Goal: Information Seeking & Learning: Learn about a topic

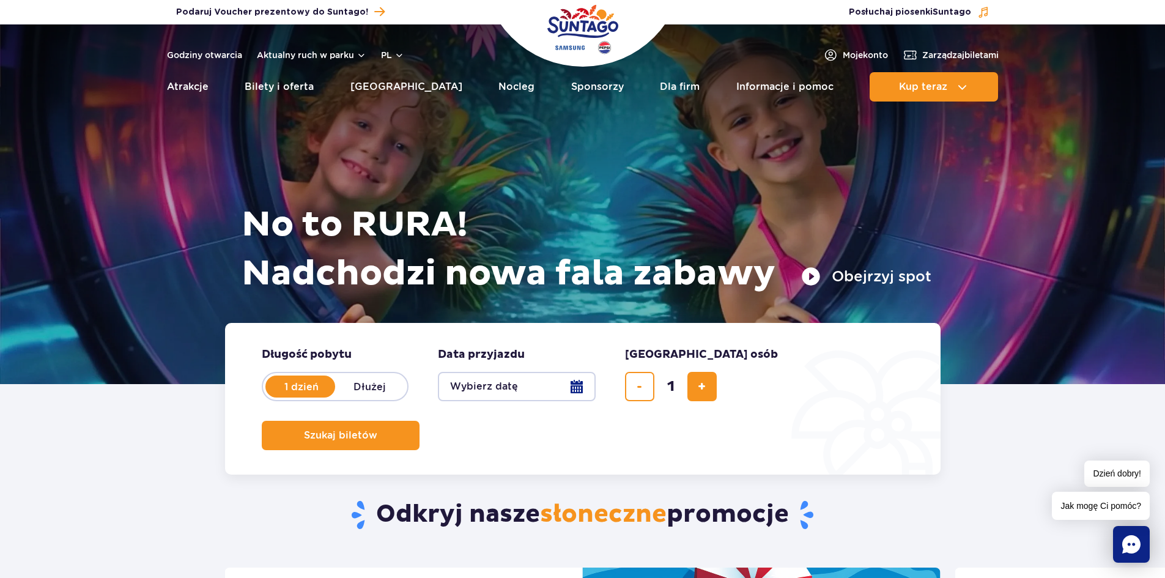
click at [848, 272] on button "Obejrzyj spot" at bounding box center [866, 277] width 130 height 20
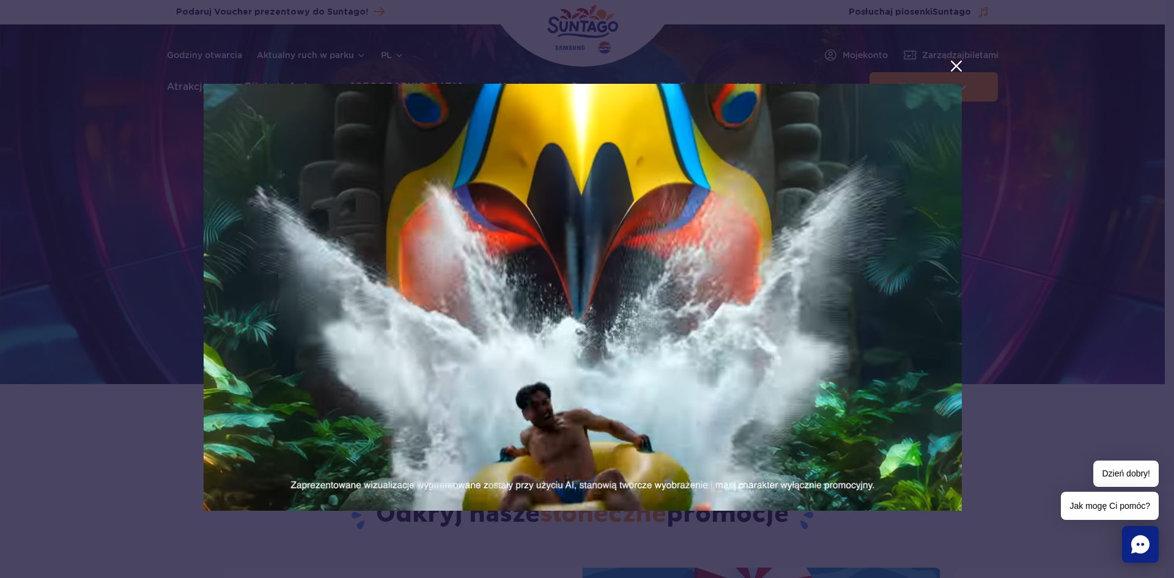
click at [953, 64] on button "menu.aria_label.close_suntago_spot_modal" at bounding box center [957, 66] width 16 height 16
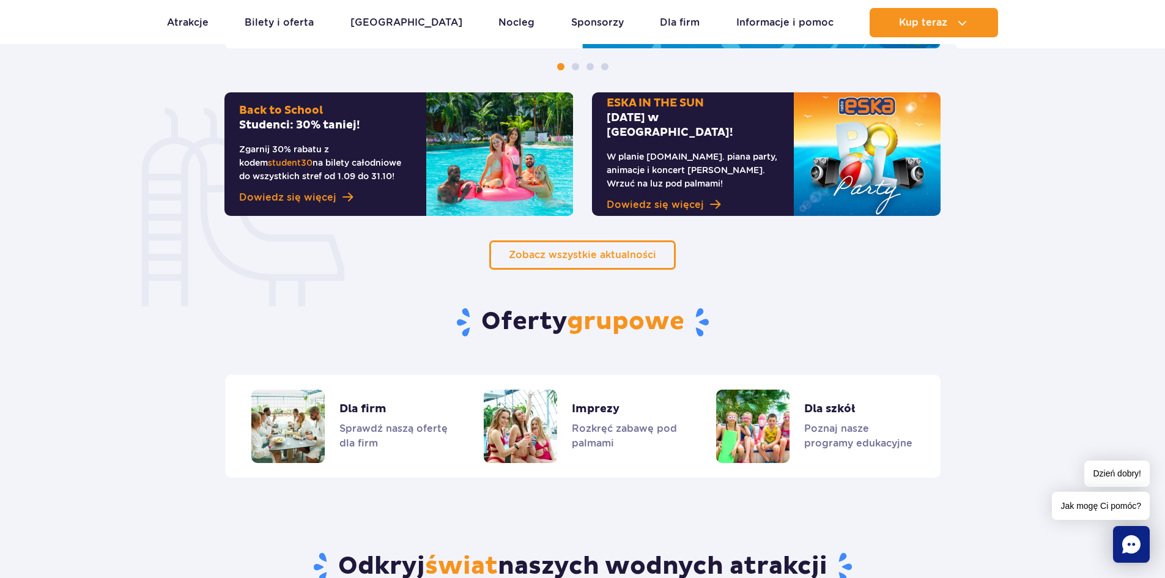
scroll to position [810, 0]
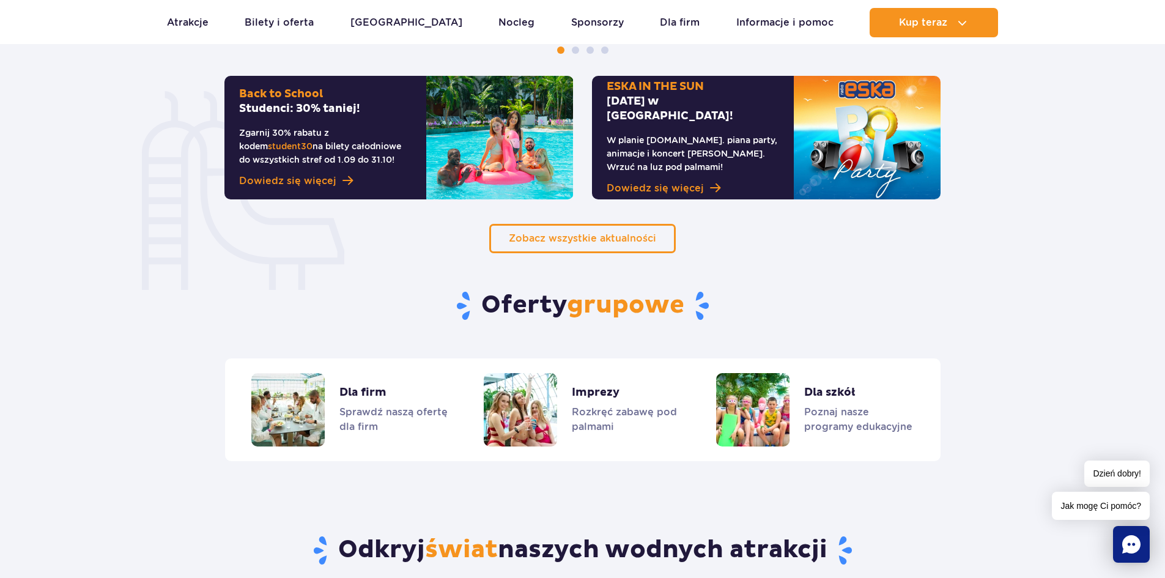
drag, startPoint x: 1152, startPoint y: 182, endPoint x: 1174, endPoint y: 88, distance: 96.1
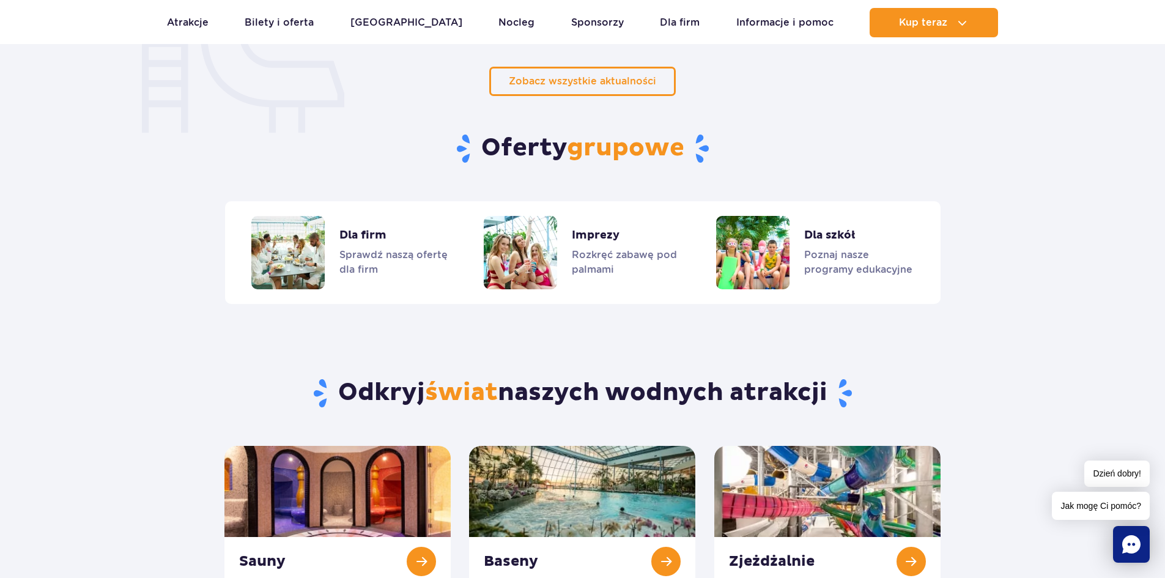
scroll to position [913, 0]
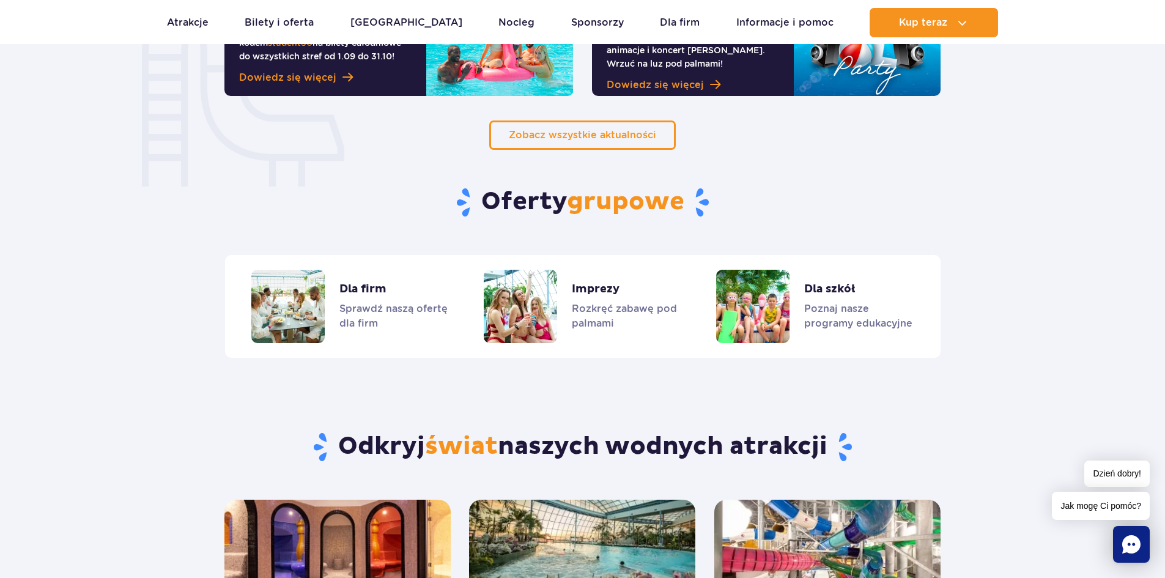
drag, startPoint x: 1164, startPoint y: 176, endPoint x: 1174, endPoint y: 173, distance: 10.1
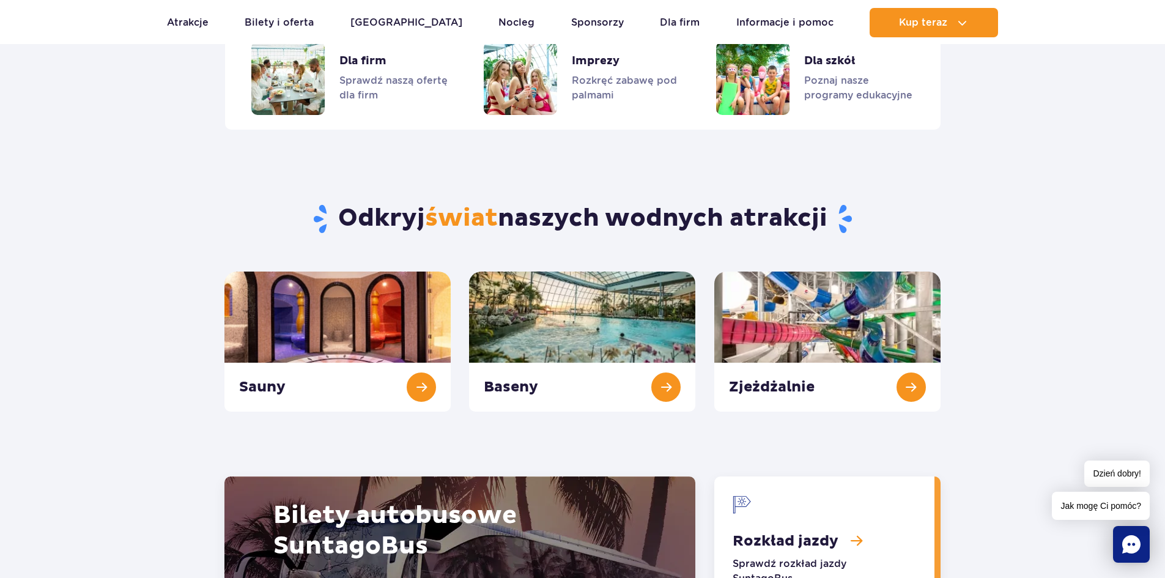
scroll to position [1147, 0]
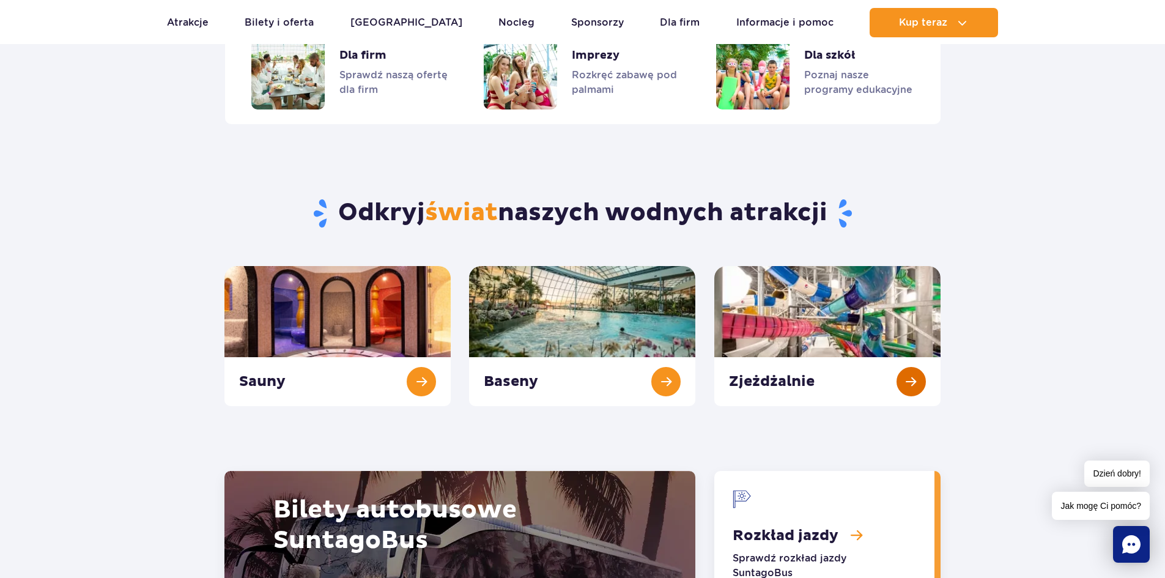
click at [911, 375] on link "Zjeżdżalnie" at bounding box center [827, 336] width 226 height 140
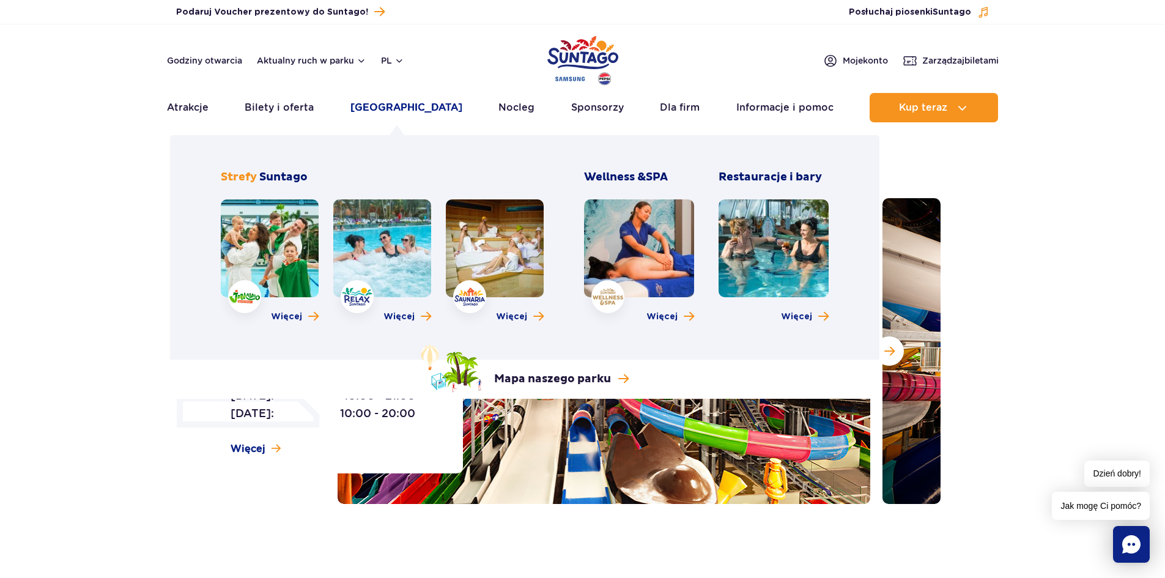
click at [380, 109] on link "[GEOGRAPHIC_DATA]" at bounding box center [406, 107] width 112 height 29
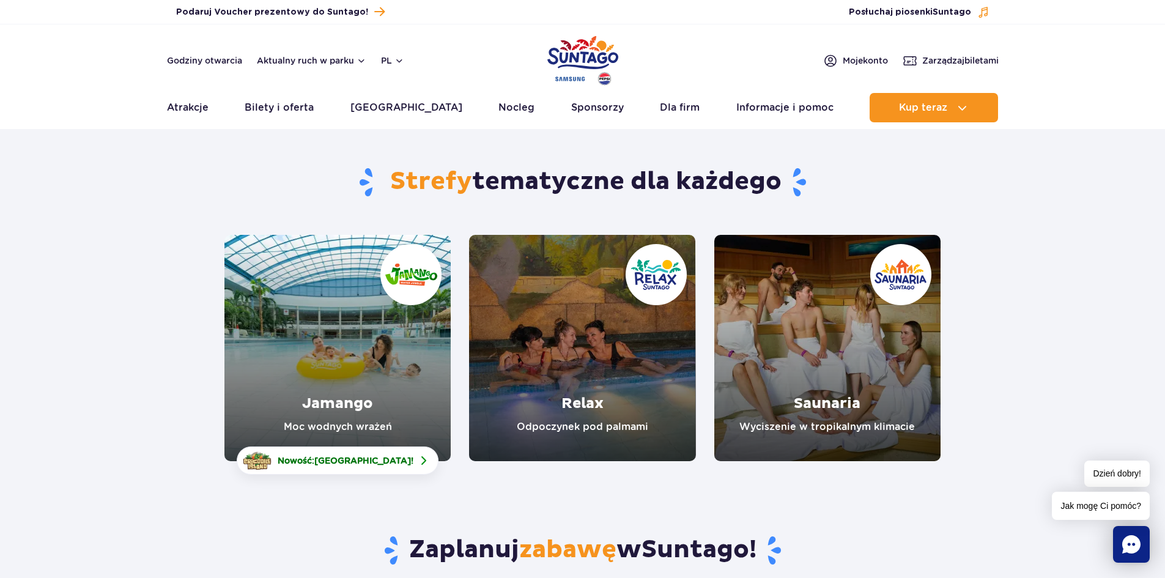
click at [347, 377] on link "Jamango" at bounding box center [337, 348] width 226 height 226
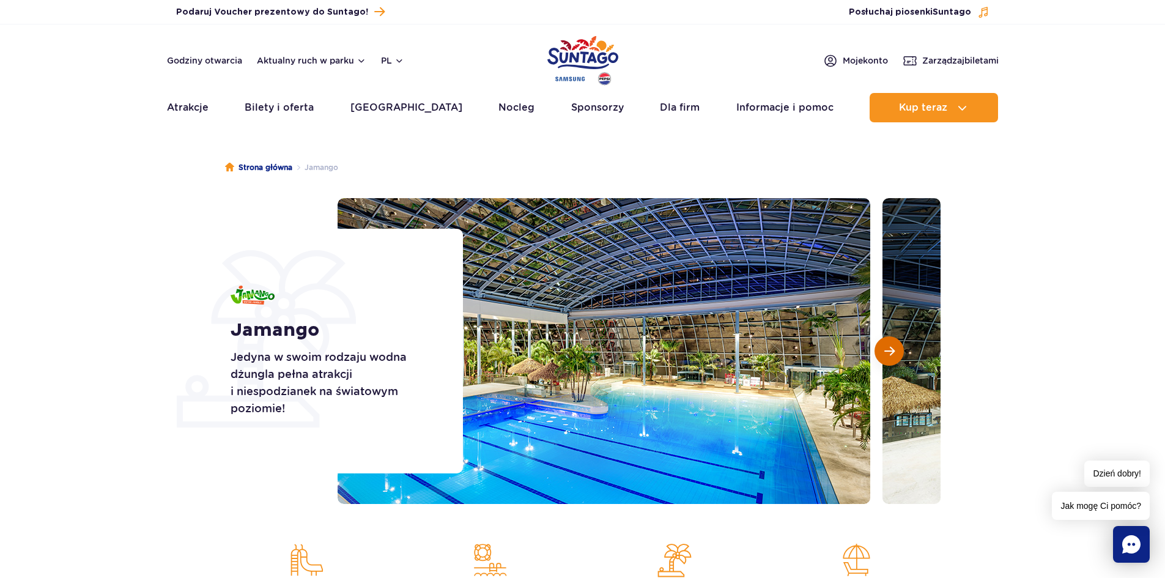
click at [892, 348] on span "Następny slajd" at bounding box center [889, 351] width 10 height 11
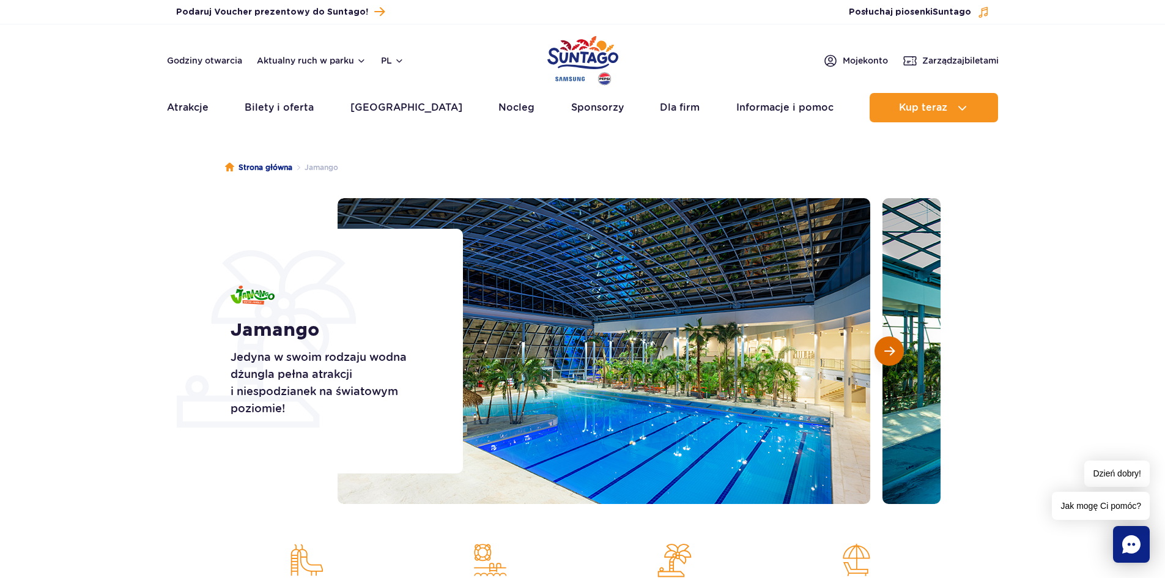
click at [895, 346] on button "Następny slajd" at bounding box center [889, 350] width 29 height 29
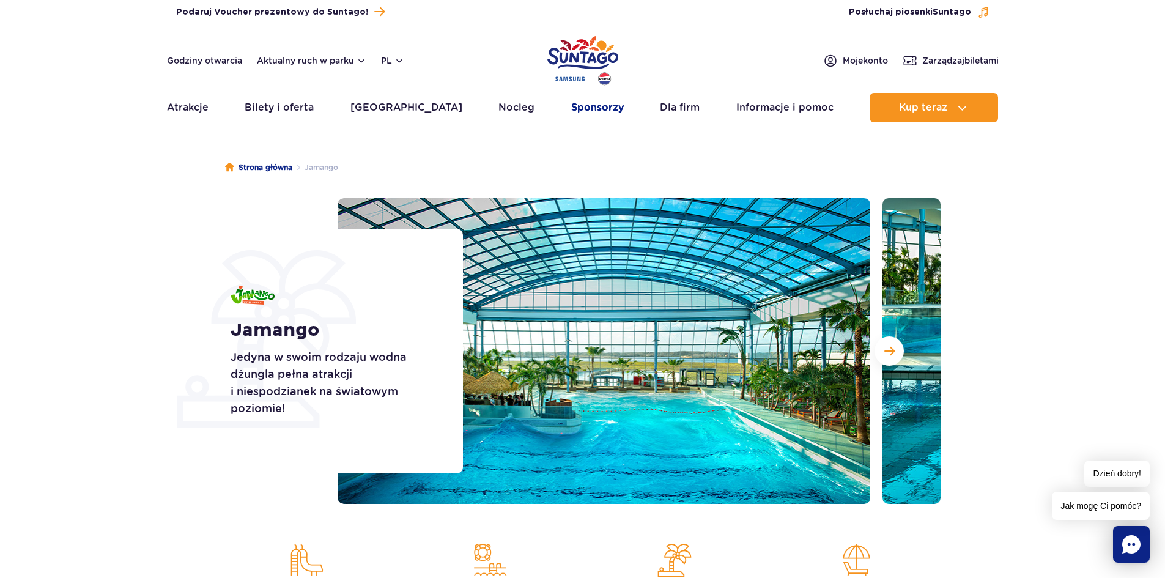
click at [571, 106] on link "Sponsorzy" at bounding box center [597, 107] width 53 height 29
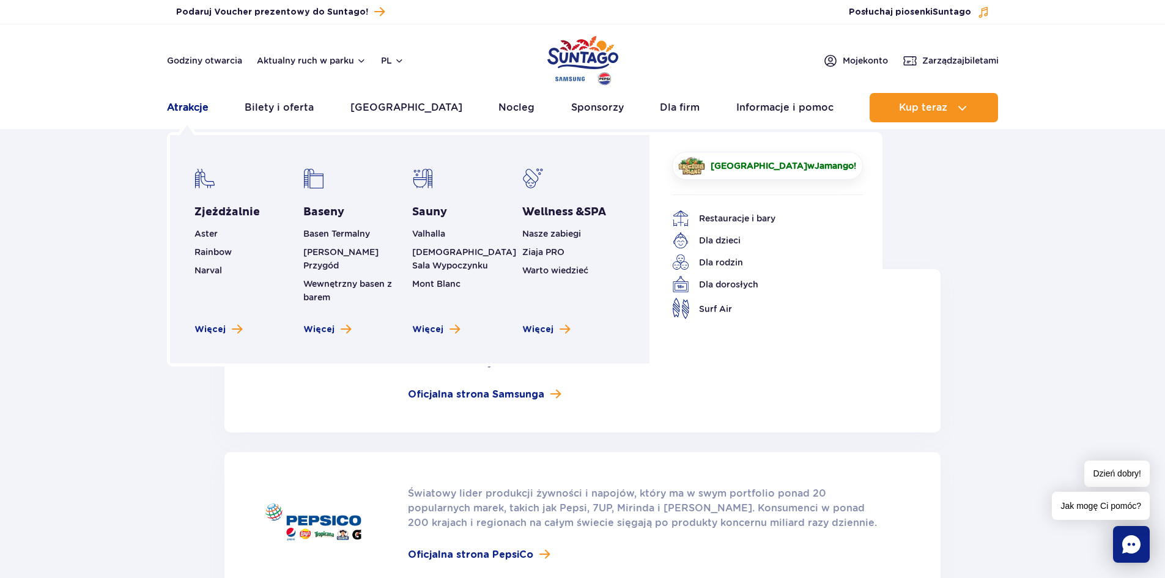
click at [175, 106] on link "Atrakcje" at bounding box center [188, 107] width 42 height 29
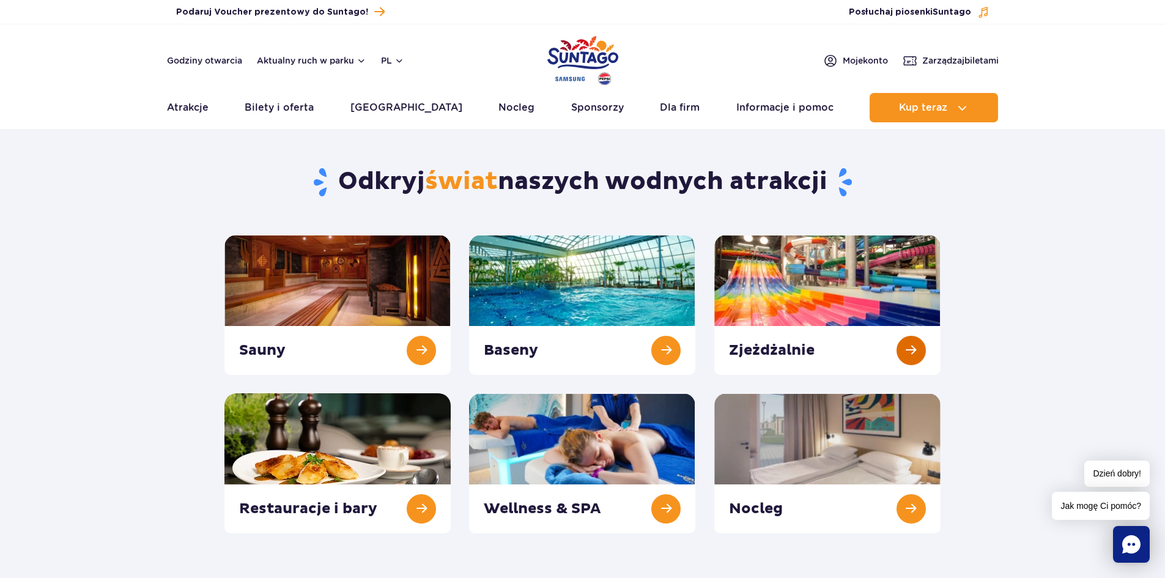
click at [802, 284] on link at bounding box center [827, 305] width 226 height 140
click at [824, 333] on link at bounding box center [827, 305] width 226 height 140
click at [867, 330] on link at bounding box center [827, 305] width 226 height 140
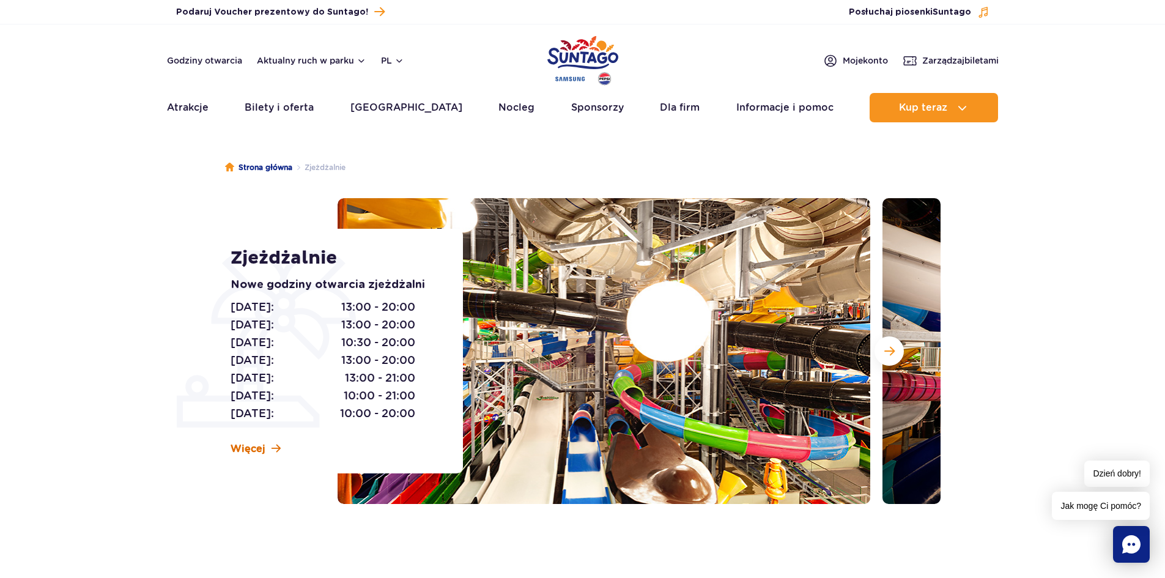
click at [250, 444] on span "Więcej" at bounding box center [248, 448] width 35 height 13
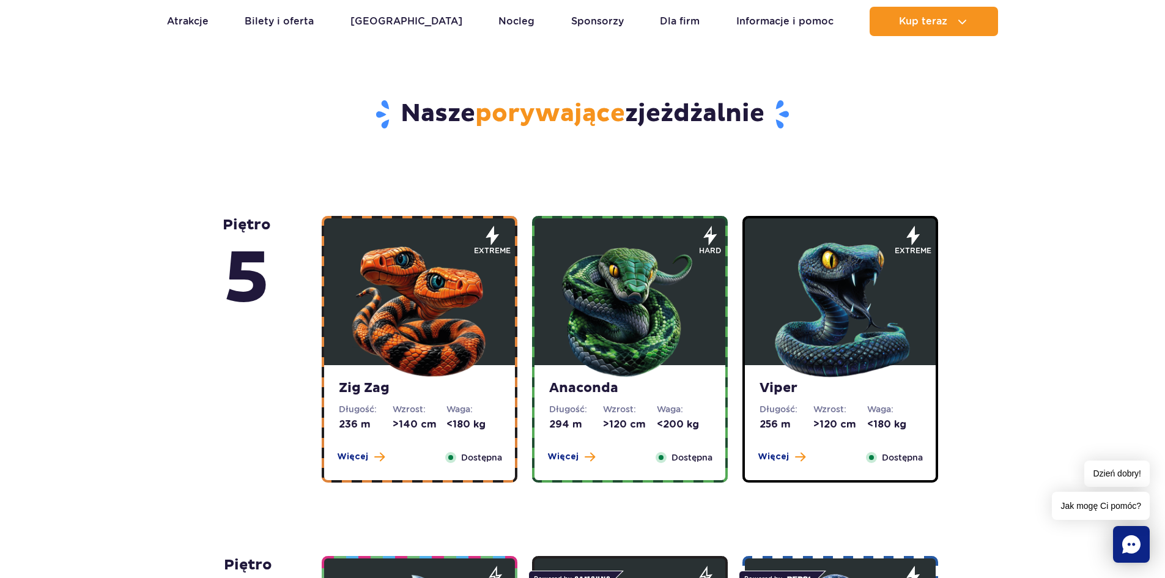
scroll to position [616, 0]
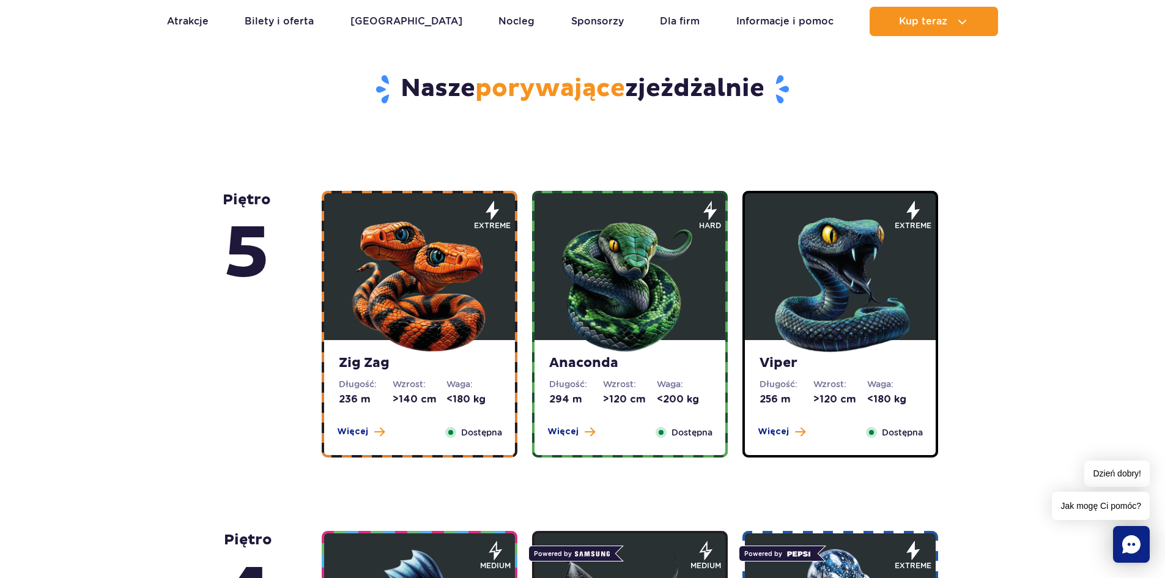
click at [240, 371] on div "piętro 5" at bounding box center [272, 324] width 99 height 267
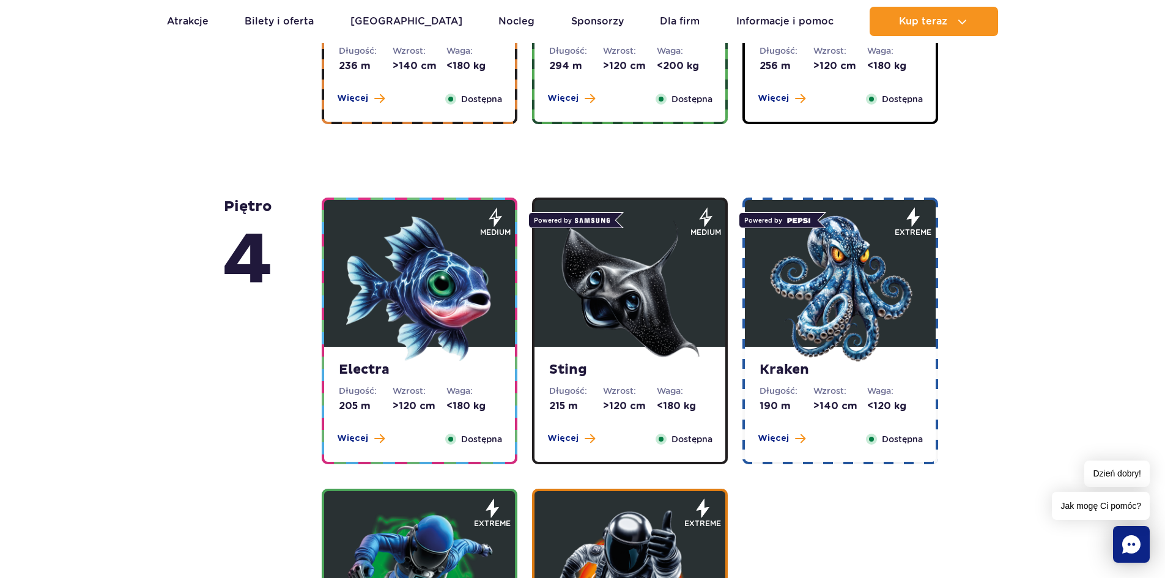
scroll to position [983, 0]
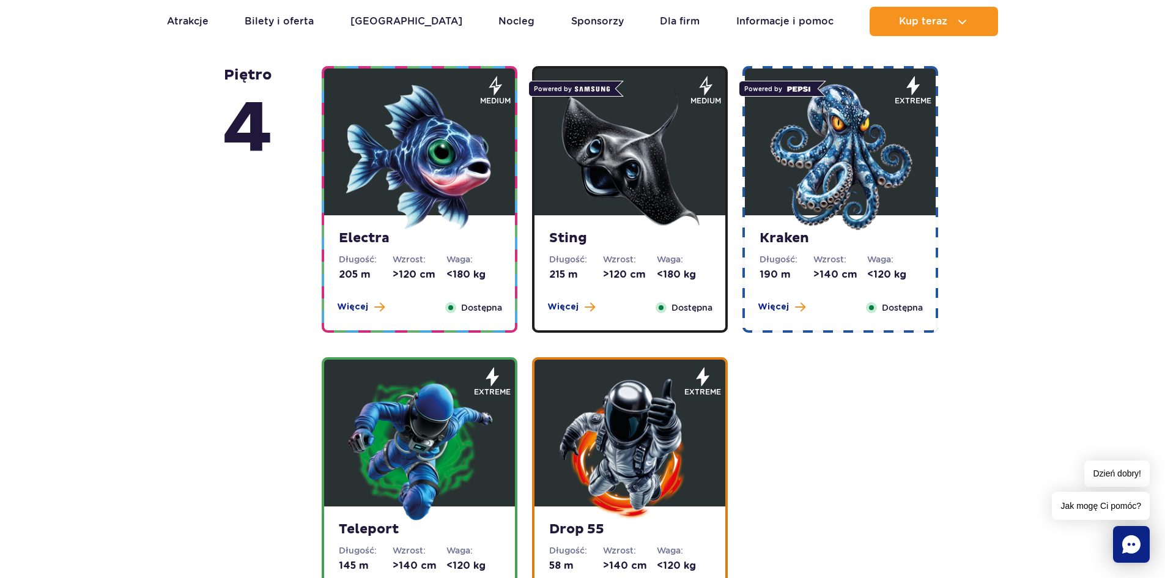
click at [772, 503] on div "Electra Długość: 205 m Wzrost: >120 cm Waga: <180 kg Więcej Zamknij Dostępna me…" at bounding box center [631, 345] width 635 height 558
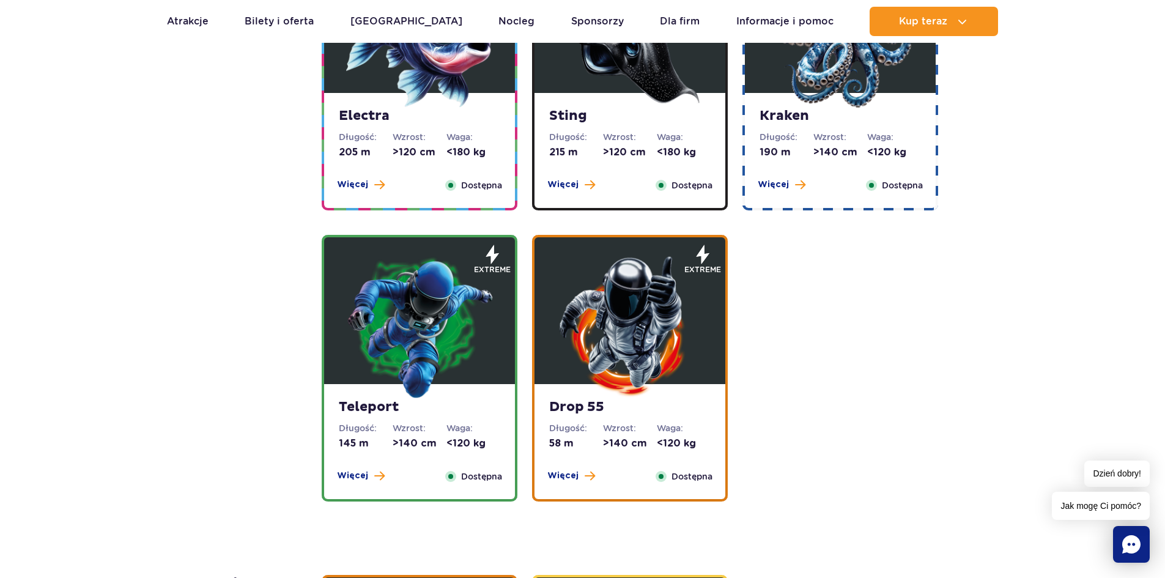
scroll to position [1179, 0]
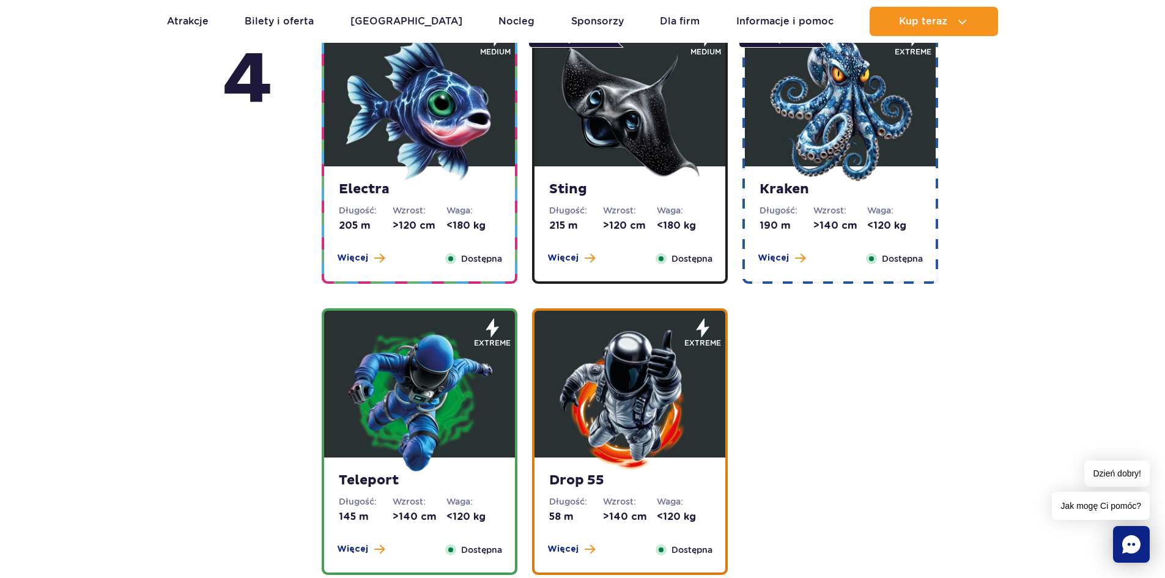
scroll to position [1155, 0]
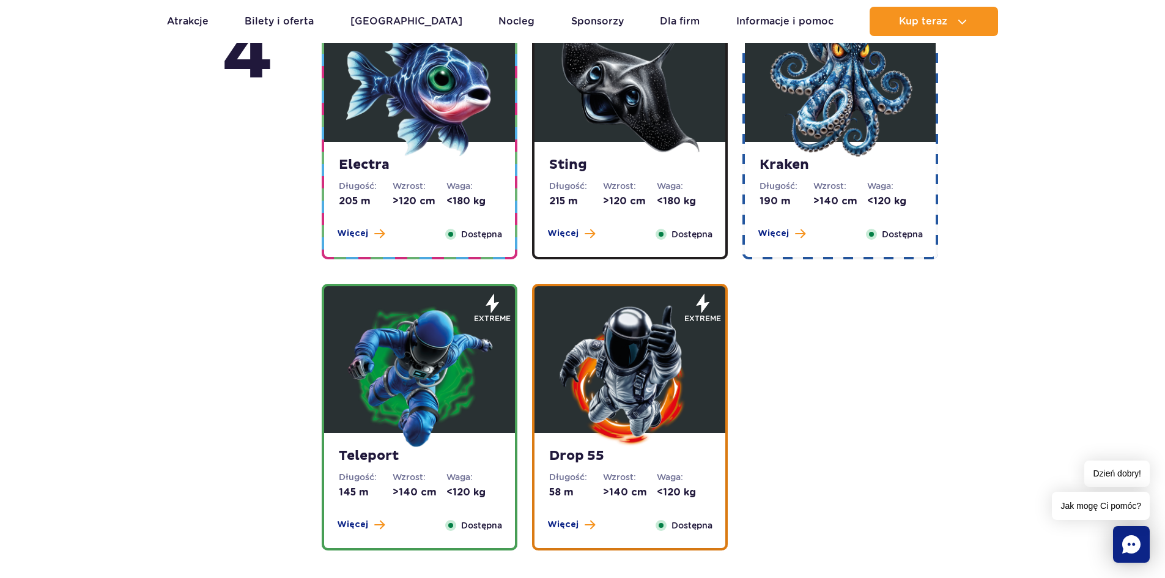
click at [632, 456] on strong "Drop 55" at bounding box center [629, 456] width 161 height 17
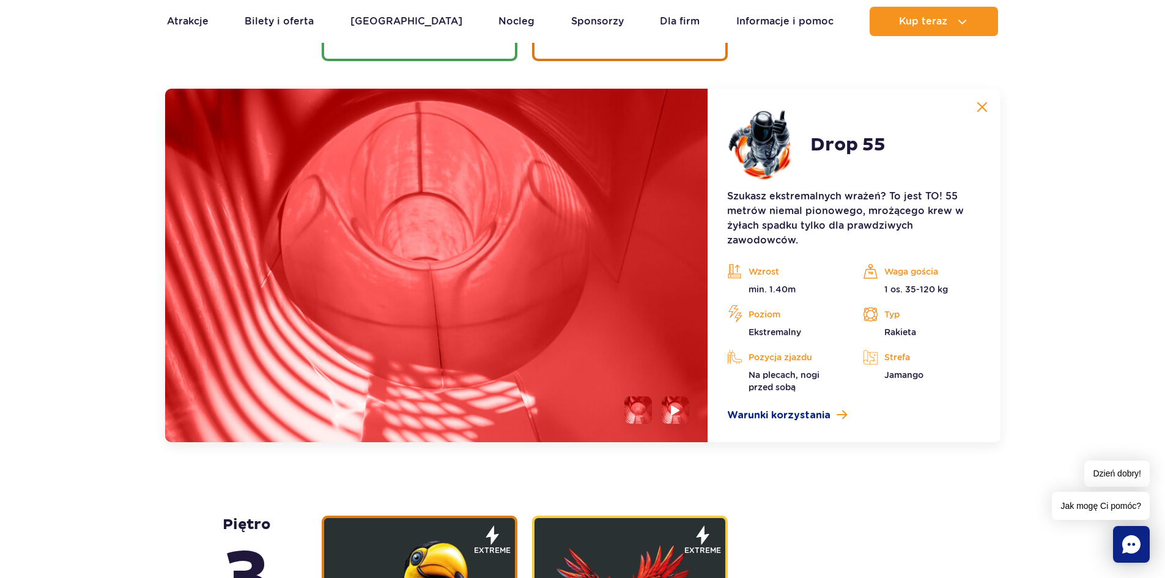
scroll to position [1659, 0]
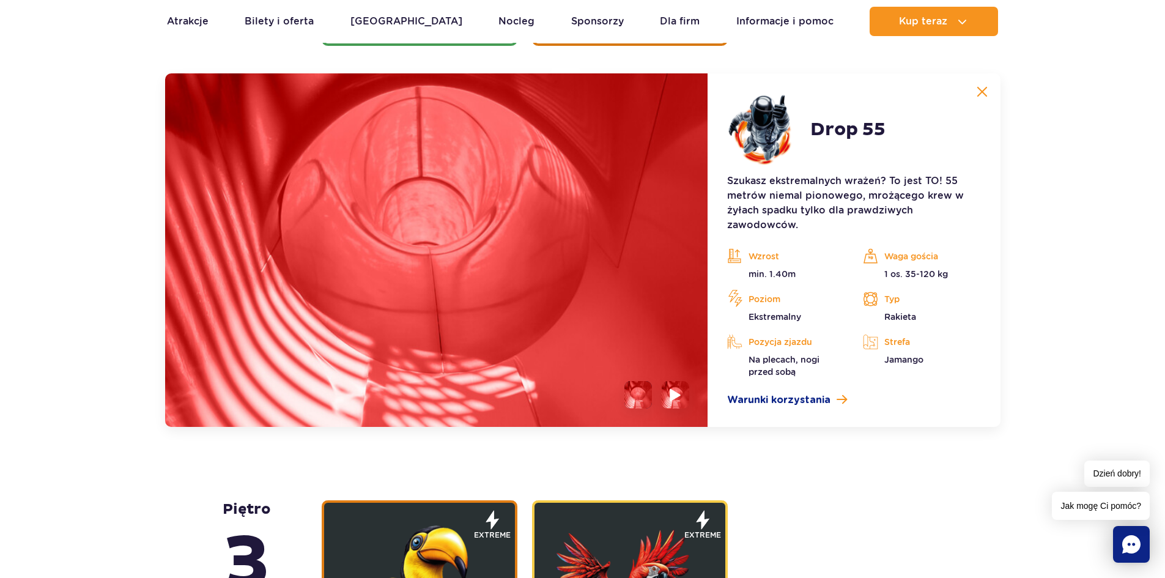
click at [673, 393] on img at bounding box center [676, 395] width 12 height 14
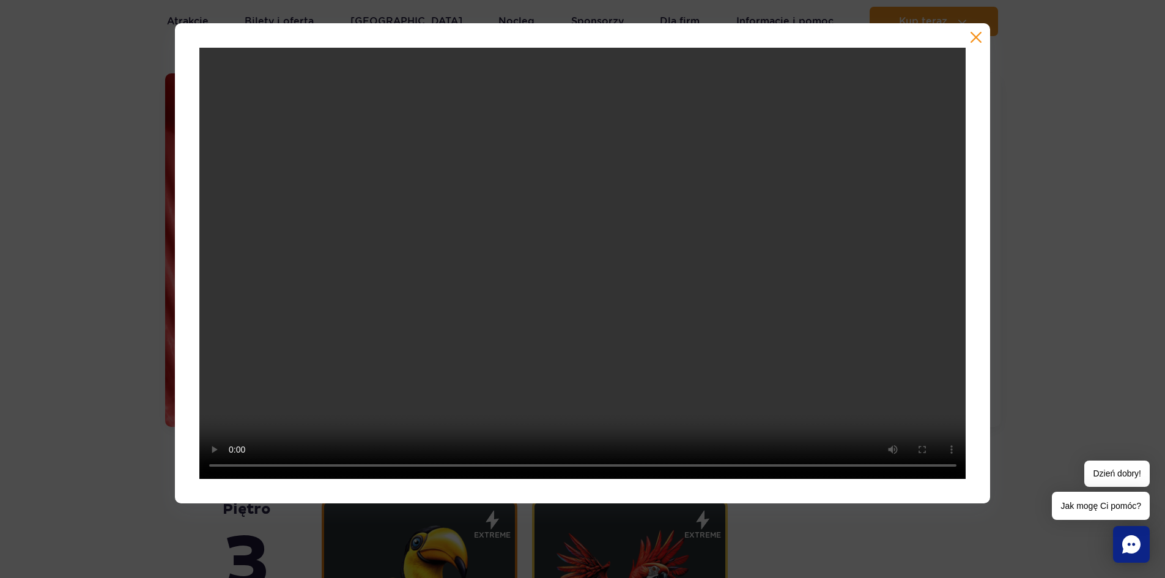
click at [981, 32] on button "button" at bounding box center [976, 37] width 12 height 12
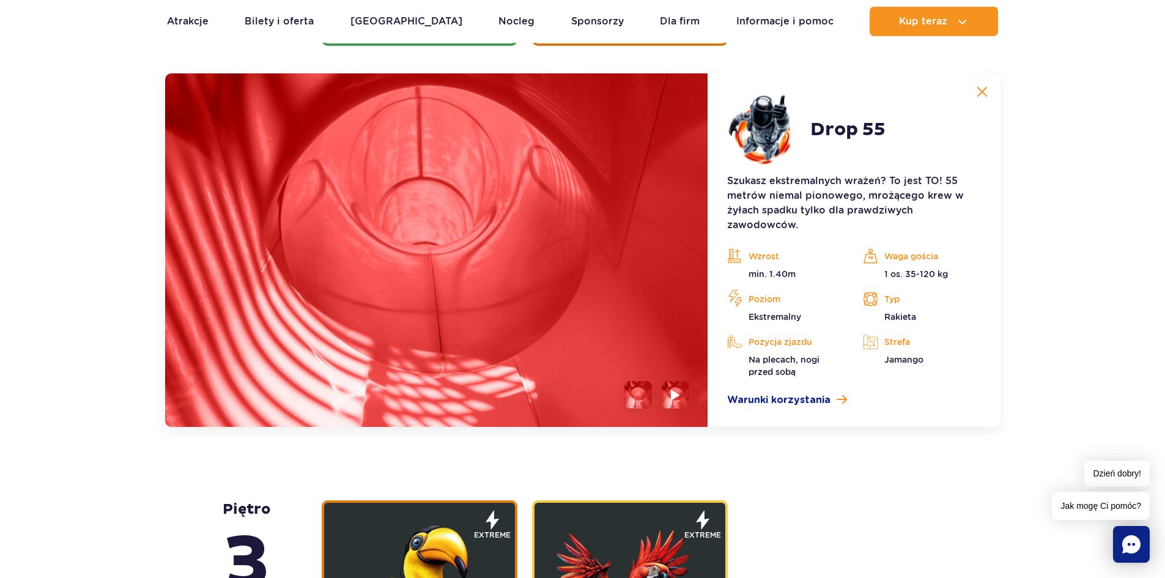
click at [486, 226] on img at bounding box center [436, 249] width 543 height 353
click at [638, 387] on li at bounding box center [638, 395] width 28 height 28
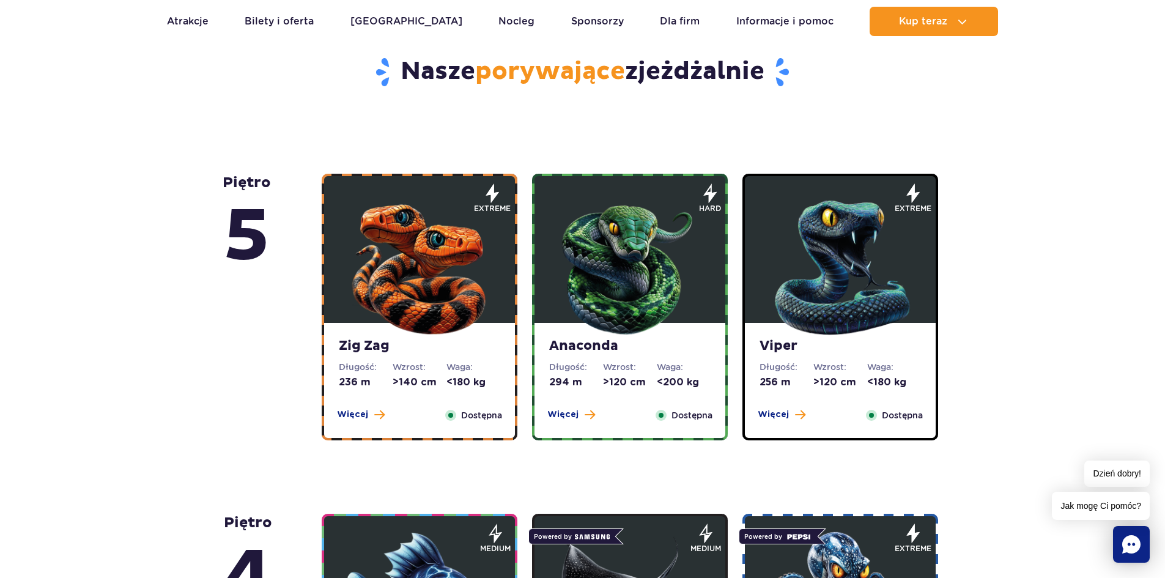
scroll to position [640, 0]
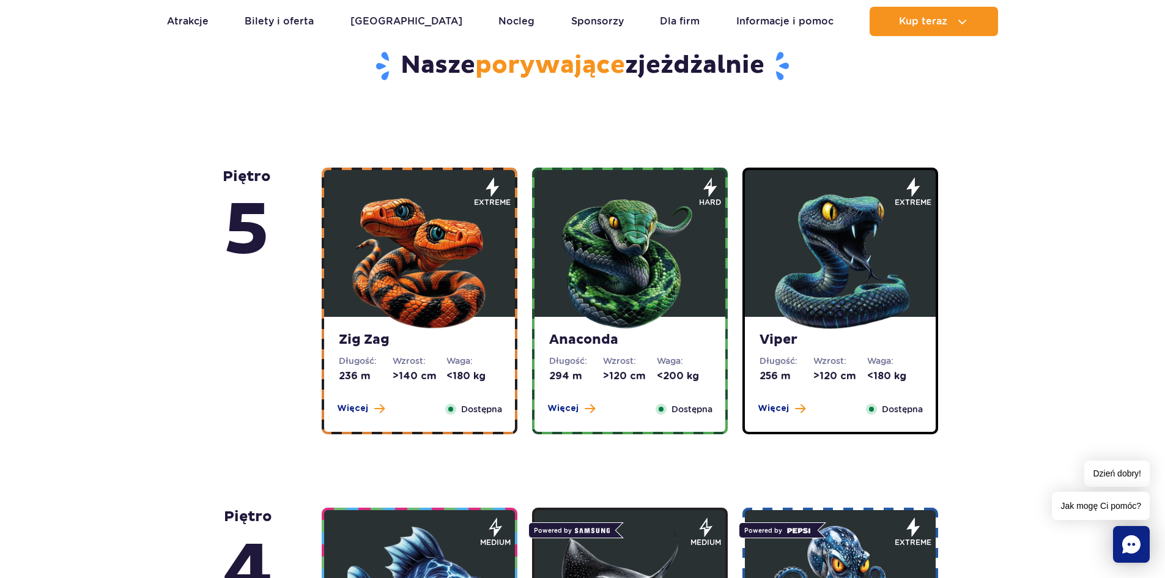
click at [599, 244] on img at bounding box center [630, 258] width 147 height 147
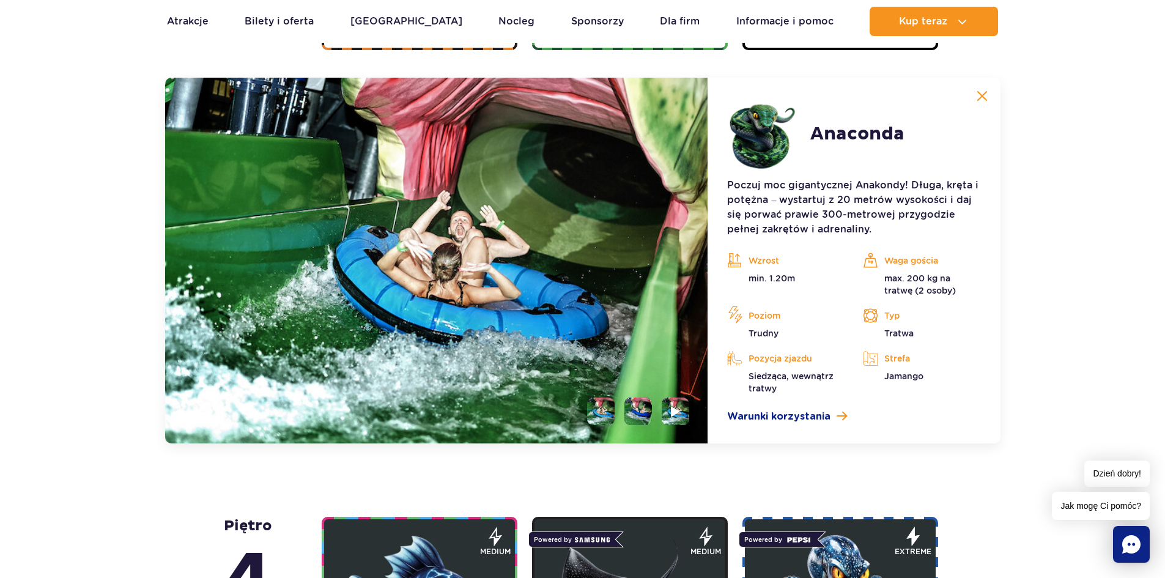
scroll to position [1028, 0]
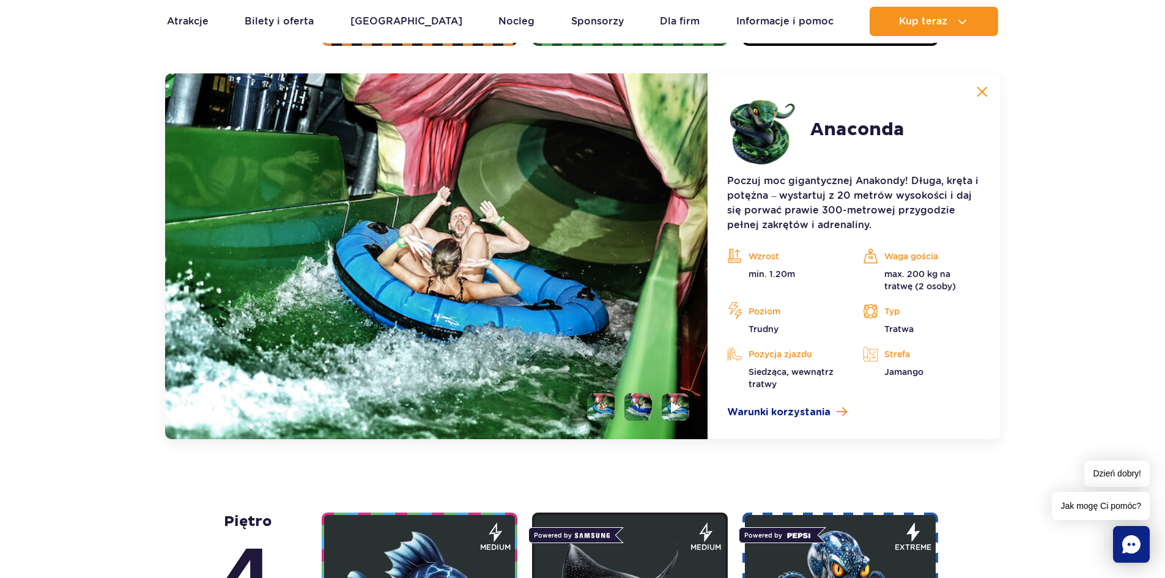
click at [980, 84] on button at bounding box center [982, 92] width 24 height 24
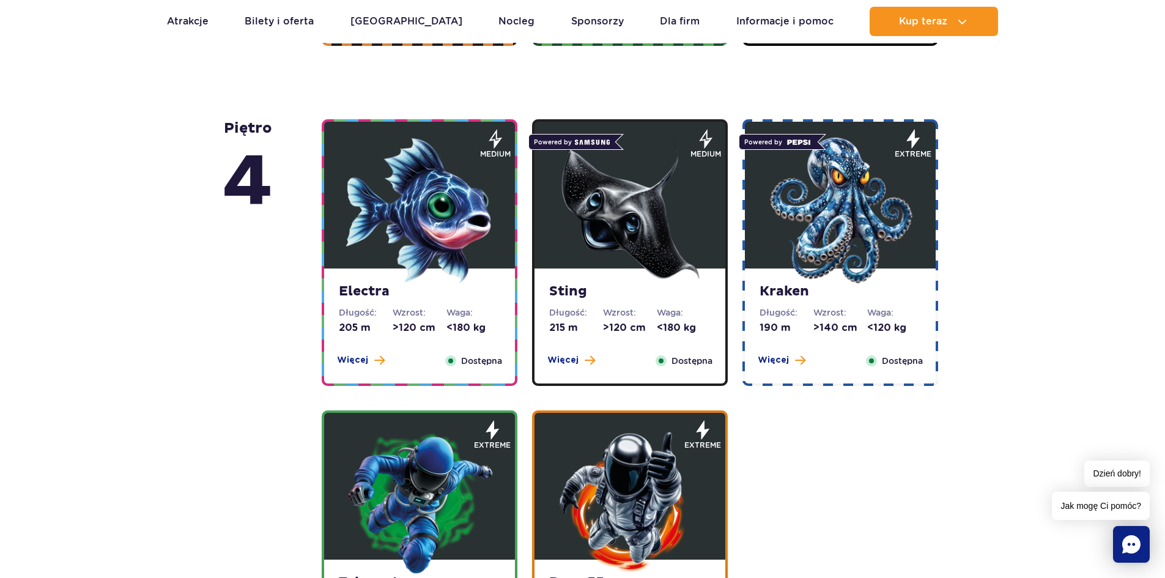
click at [775, 205] on img at bounding box center [840, 210] width 147 height 147
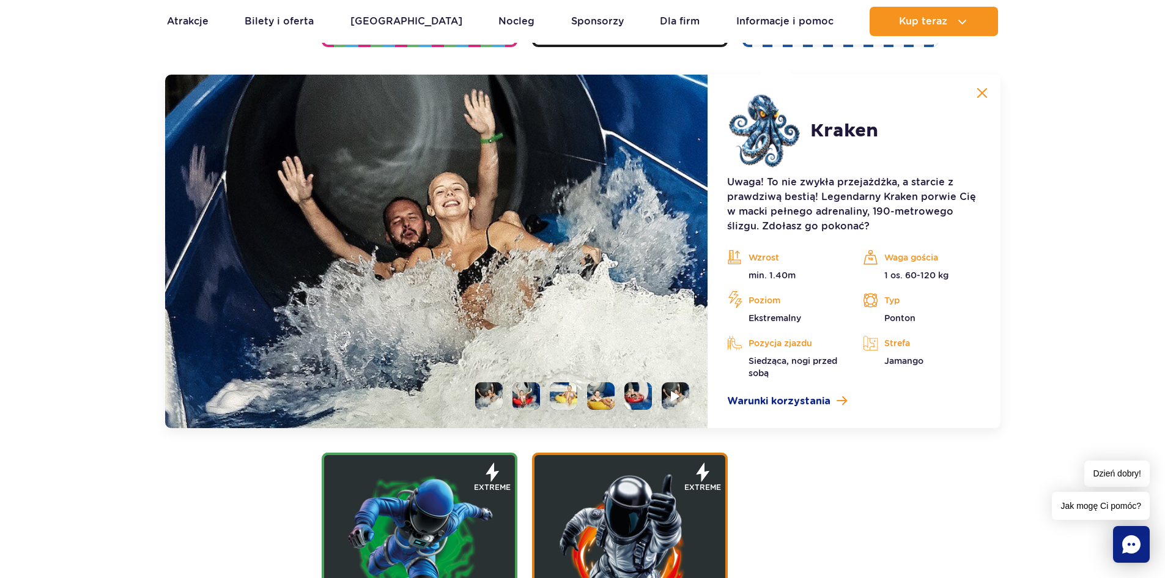
scroll to position [1368, 0]
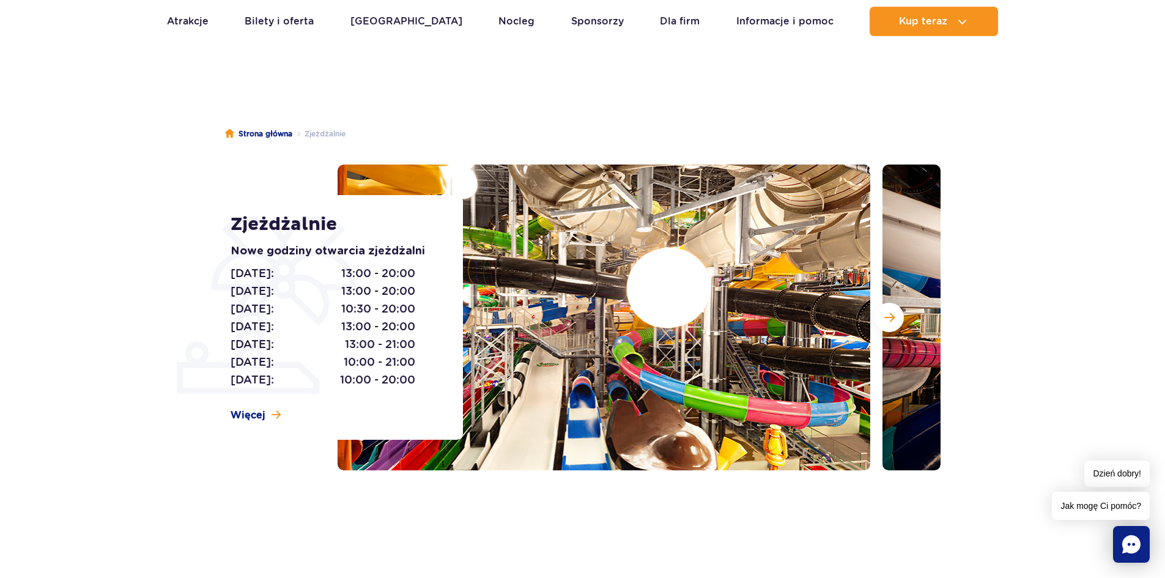
scroll to position [31, 0]
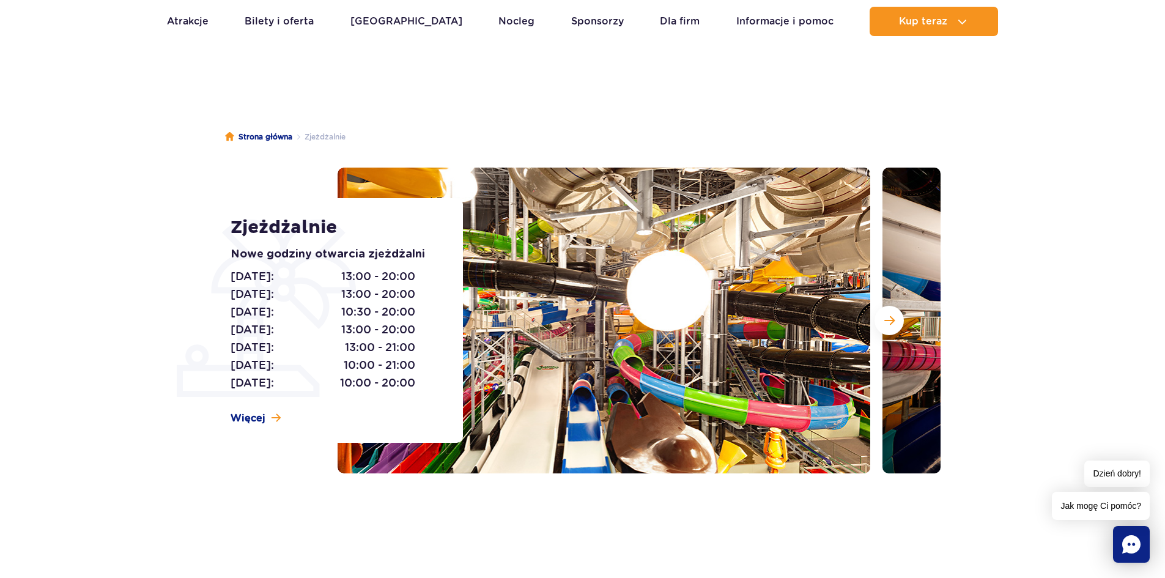
click at [878, 318] on div at bounding box center [639, 321] width 603 height 306
click at [878, 318] on button "Następny slajd" at bounding box center [889, 320] width 29 height 29
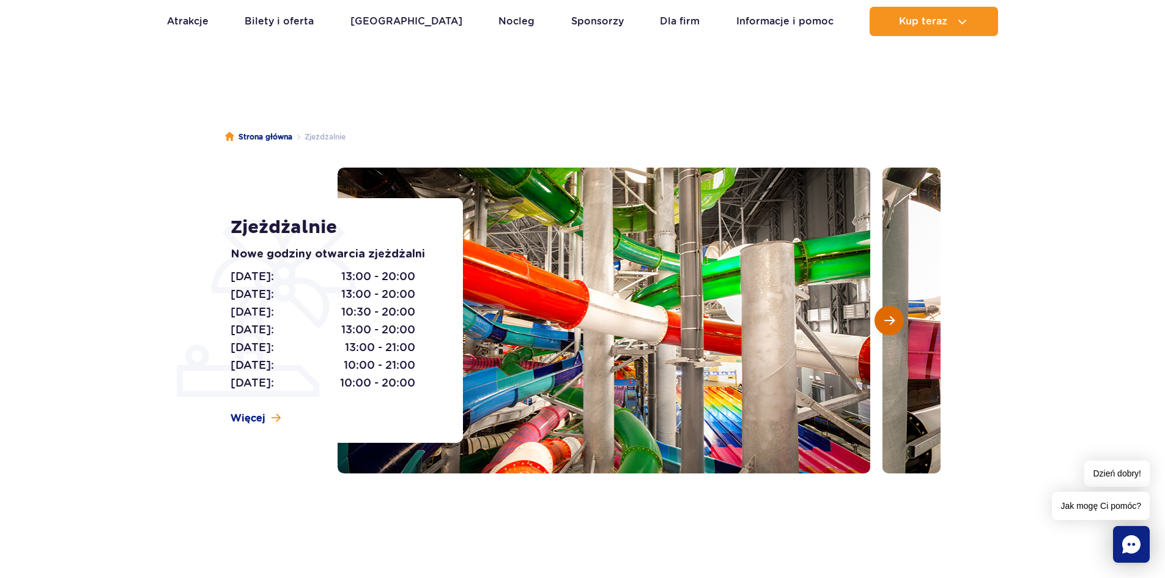
click at [878, 318] on button "Następny slajd" at bounding box center [889, 320] width 29 height 29
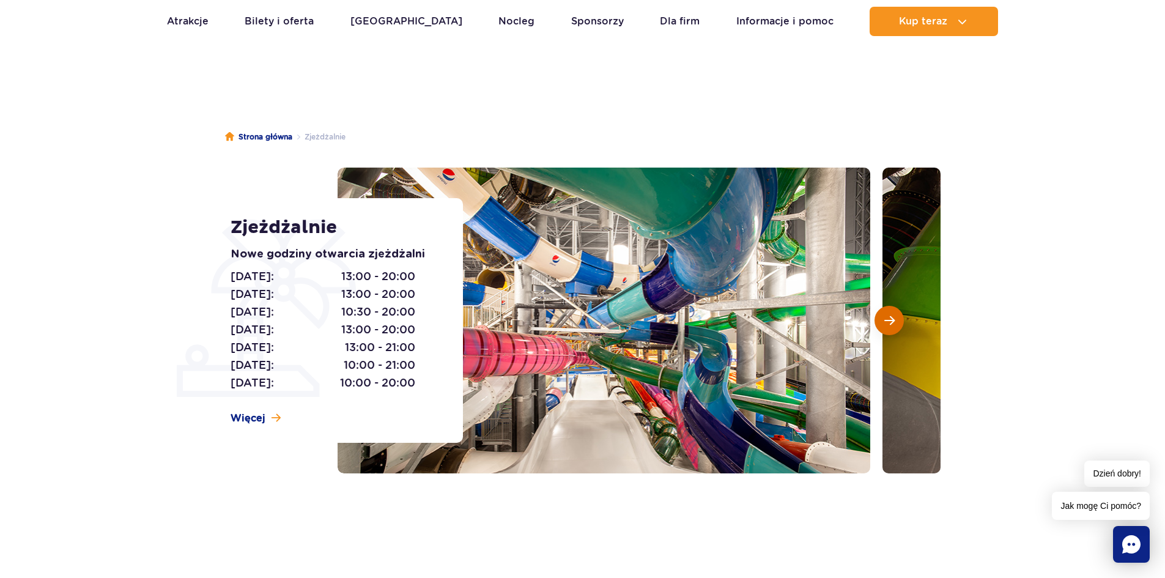
click at [878, 318] on button "Następny slajd" at bounding box center [889, 320] width 29 height 29
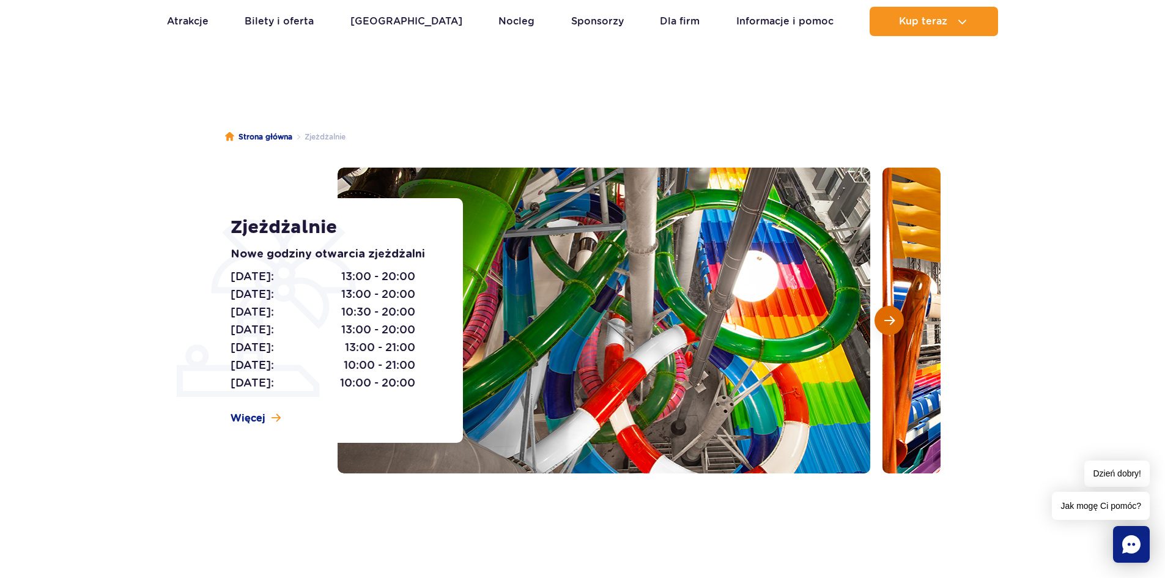
click at [878, 318] on button "Następny slajd" at bounding box center [889, 320] width 29 height 29
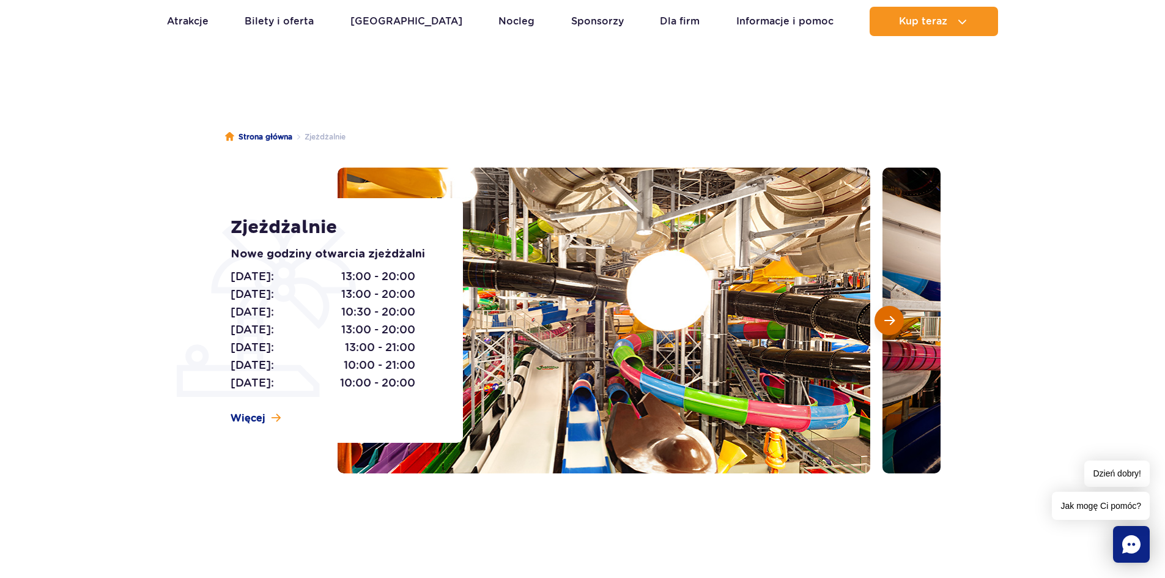
click at [878, 318] on button "Następny slajd" at bounding box center [889, 320] width 29 height 29
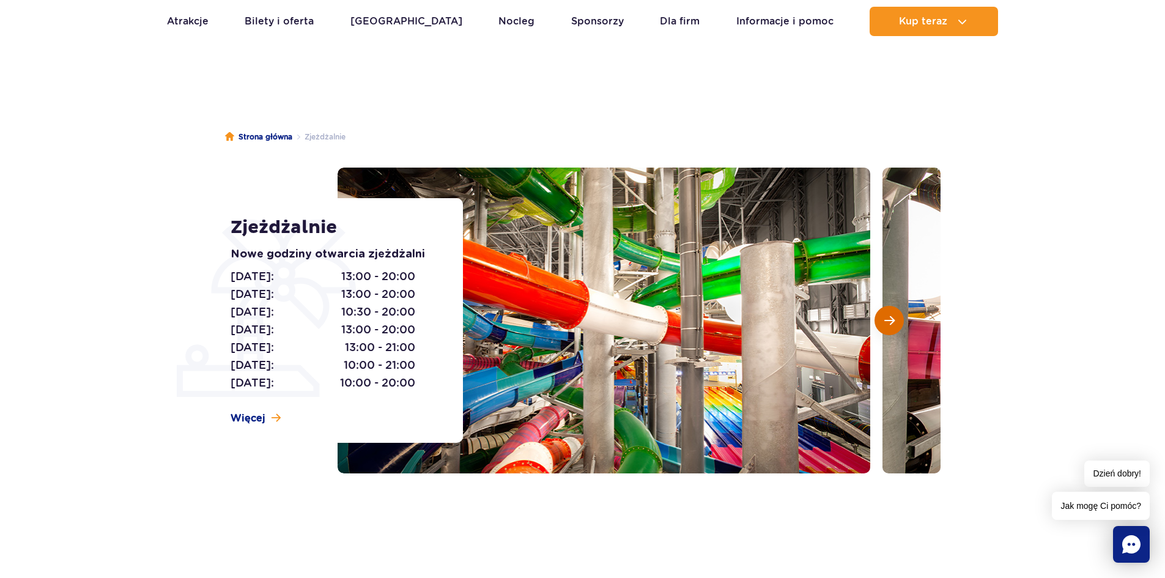
click at [878, 318] on button "Następny slajd" at bounding box center [889, 320] width 29 height 29
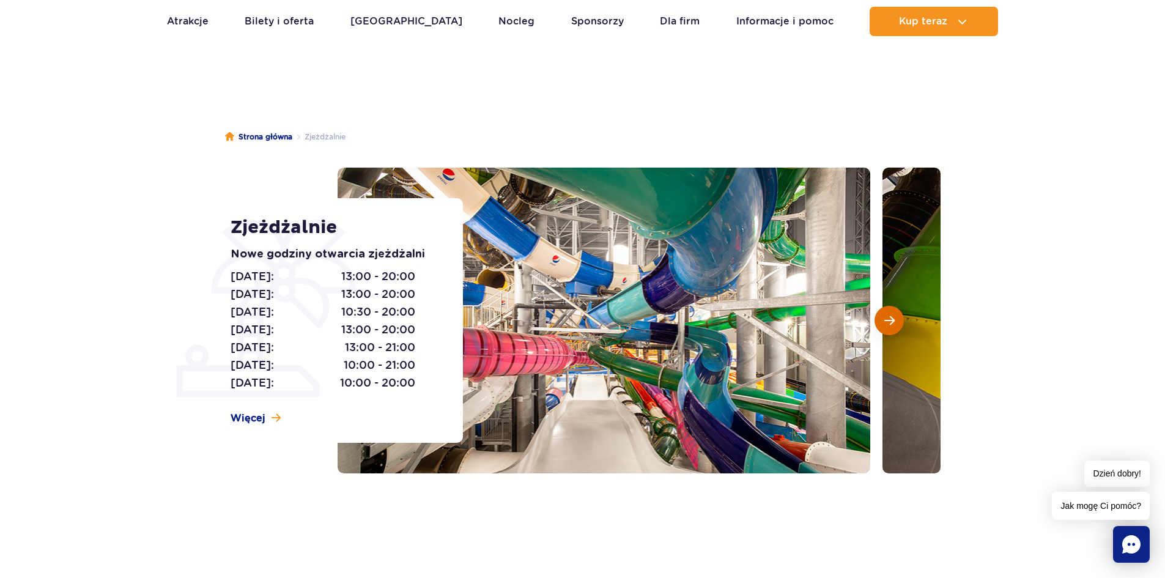
click at [878, 318] on button "Następny slajd" at bounding box center [889, 320] width 29 height 29
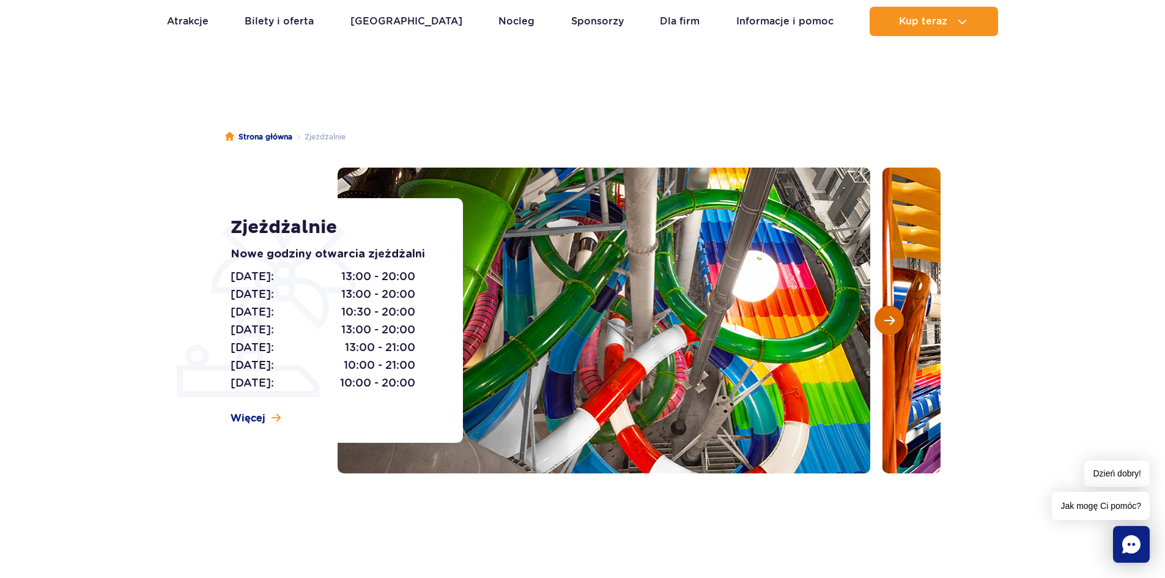
click at [878, 318] on button "Następny slajd" at bounding box center [889, 320] width 29 height 29
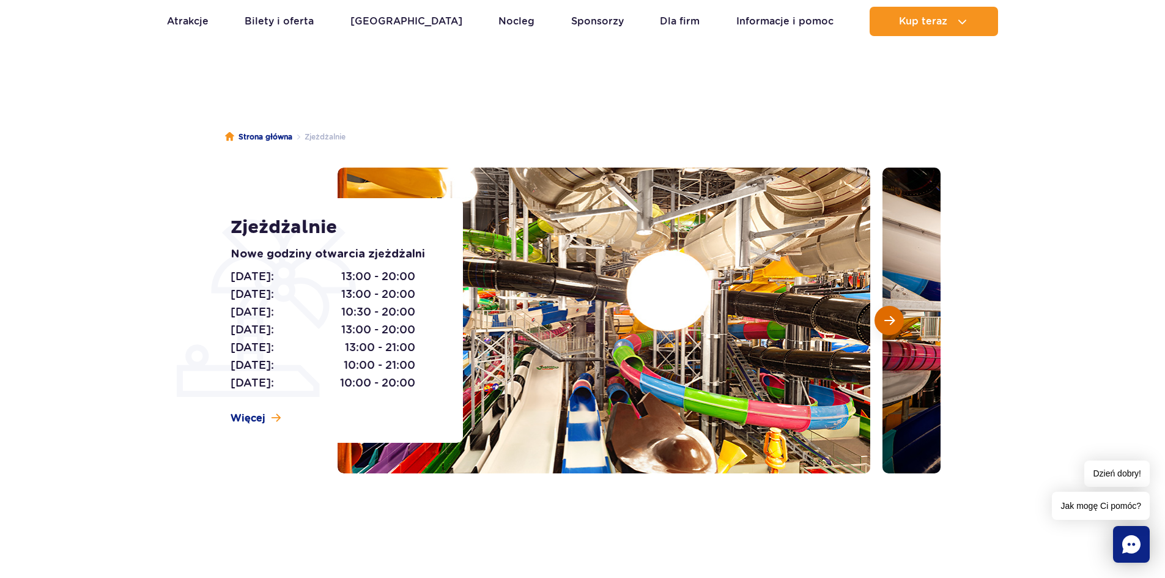
click at [878, 318] on button "Następny slajd" at bounding box center [889, 320] width 29 height 29
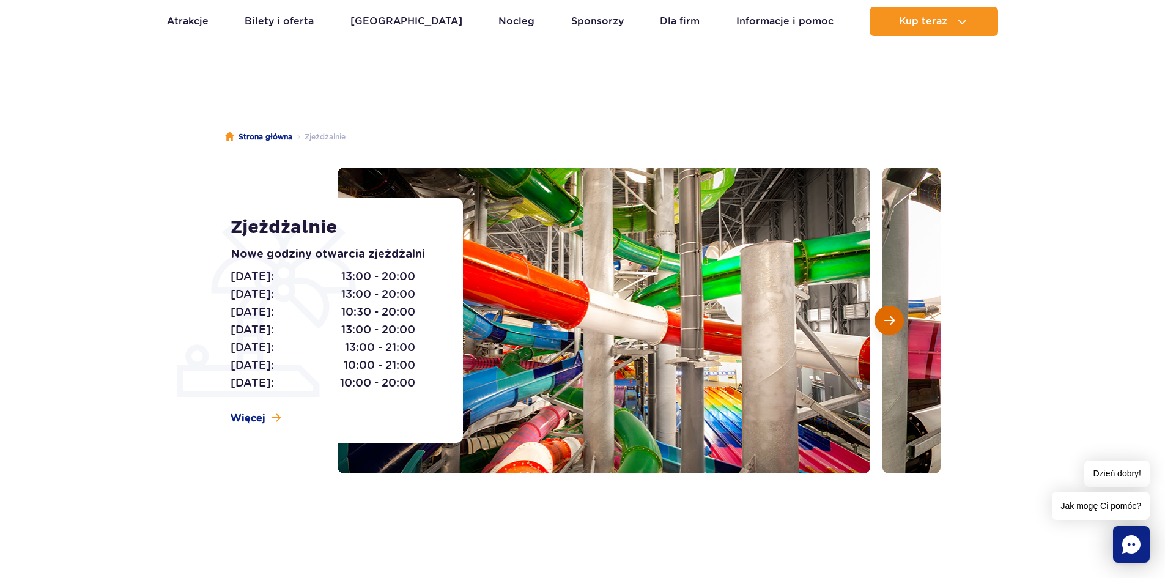
click at [878, 318] on button "Następny slajd" at bounding box center [889, 320] width 29 height 29
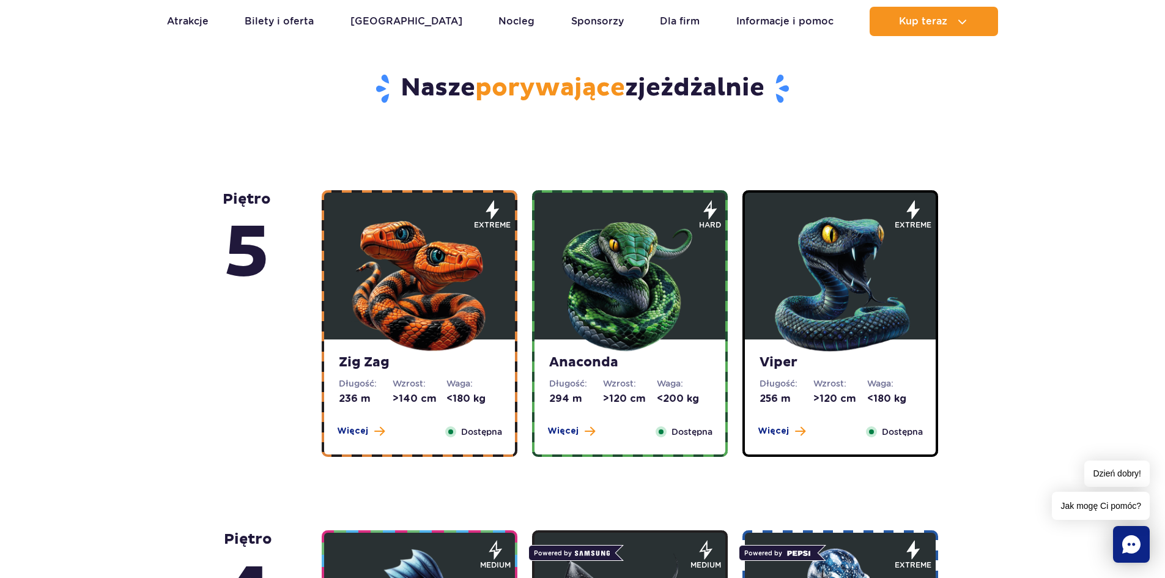
scroll to position [618, 0]
click at [382, 341] on img at bounding box center [419, 280] width 147 height 147
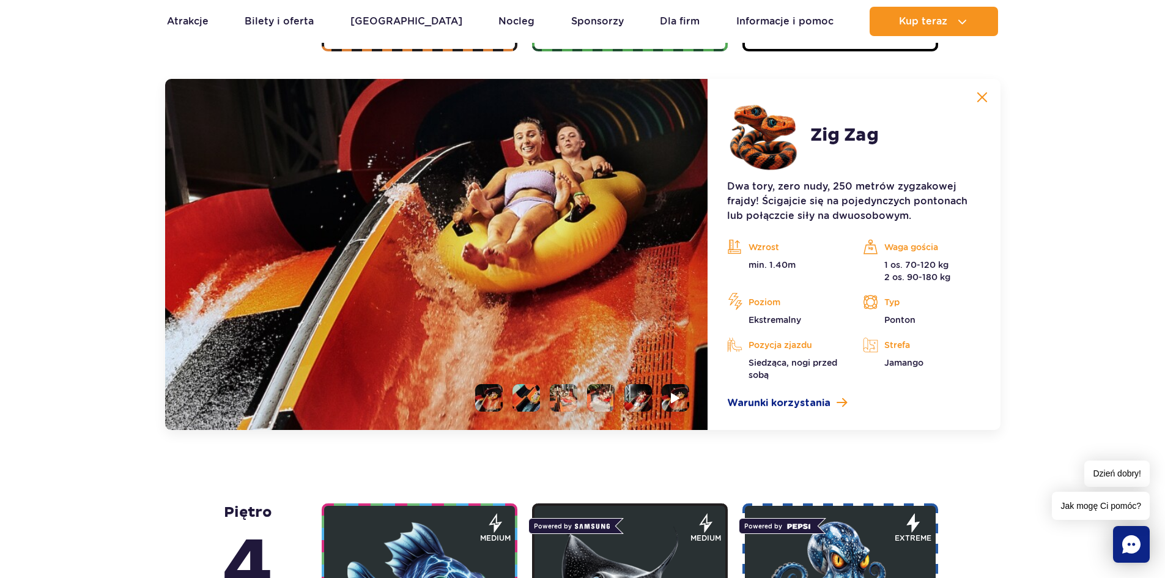
scroll to position [1028, 0]
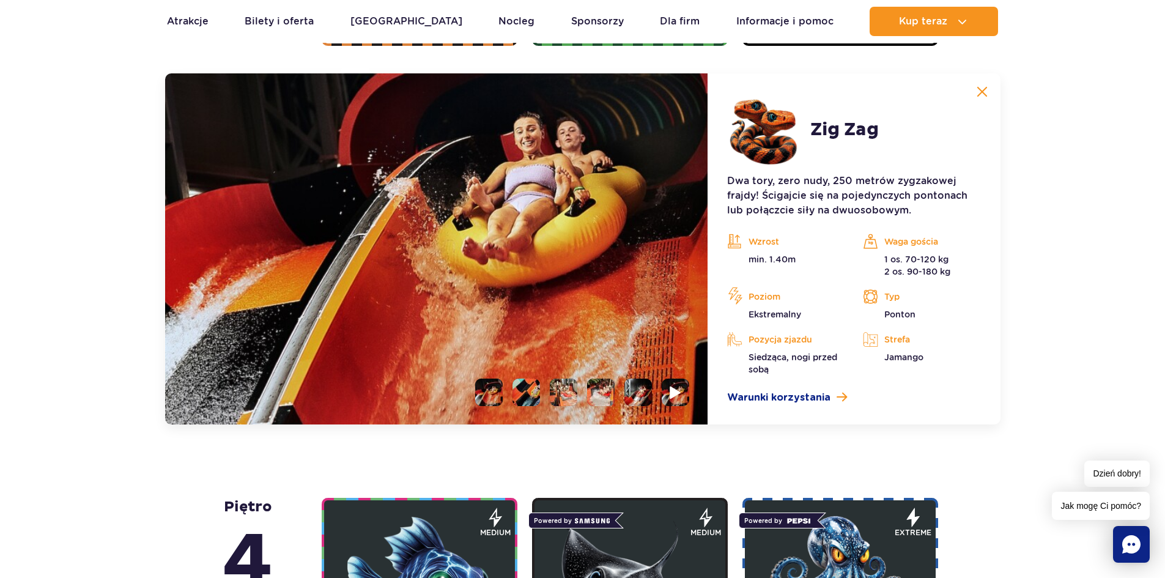
click at [665, 390] on li at bounding box center [676, 393] width 28 height 28
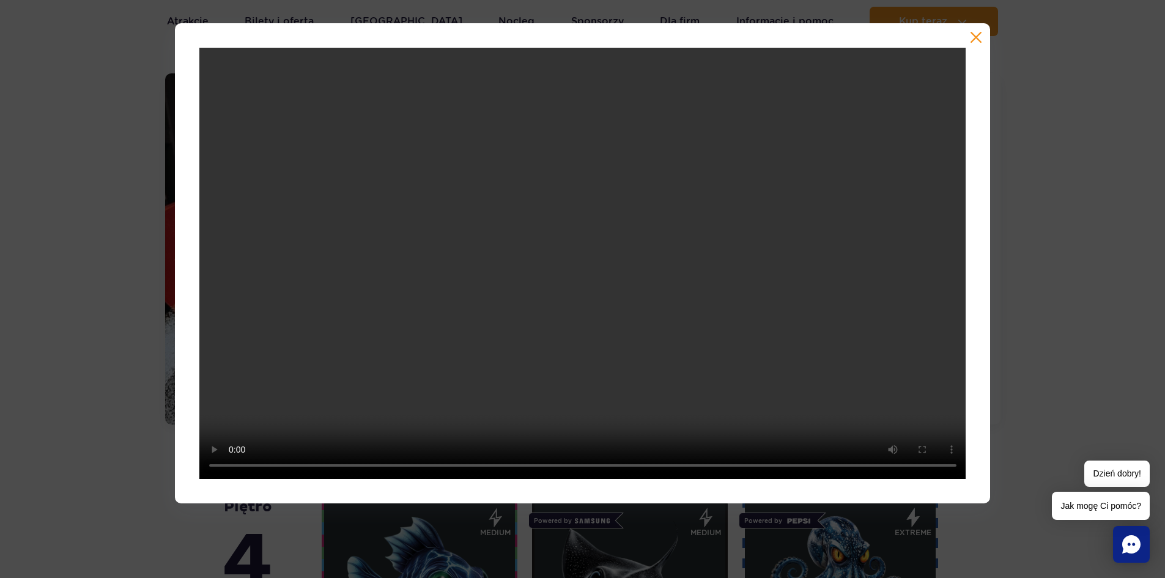
click at [977, 30] on div at bounding box center [583, 263] width 816 height 480
click at [975, 31] on button "button" at bounding box center [976, 37] width 12 height 12
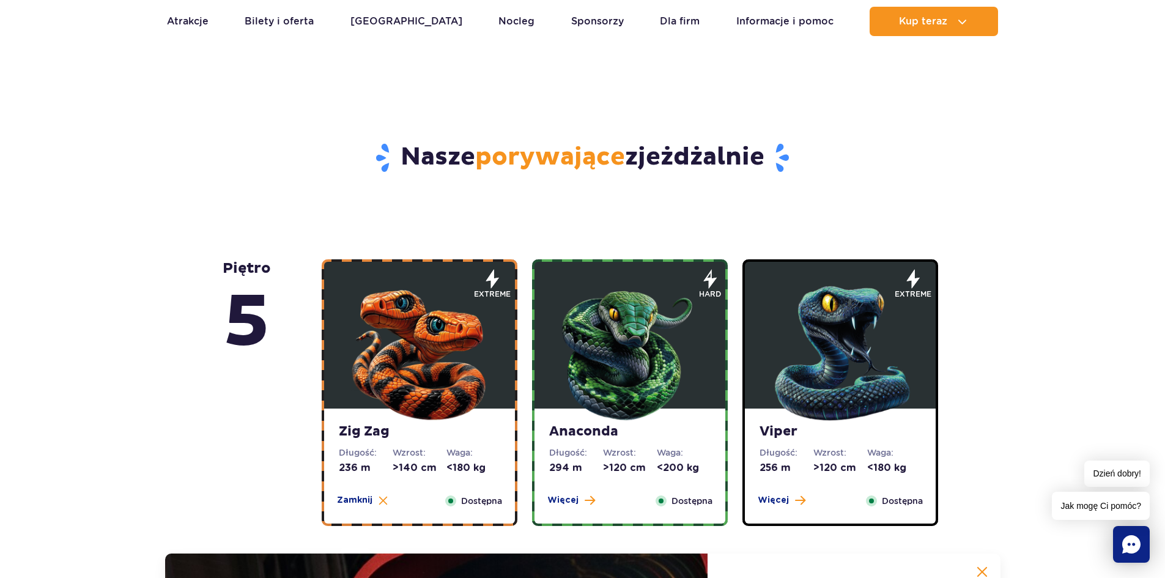
scroll to position [539, 0]
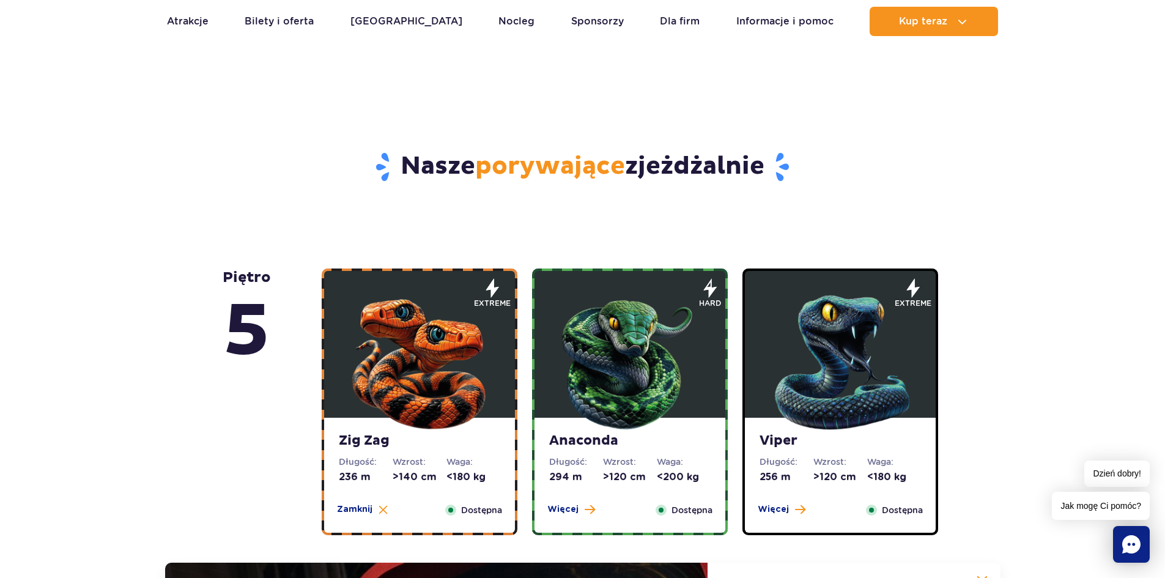
click at [675, 377] on img at bounding box center [630, 359] width 147 height 147
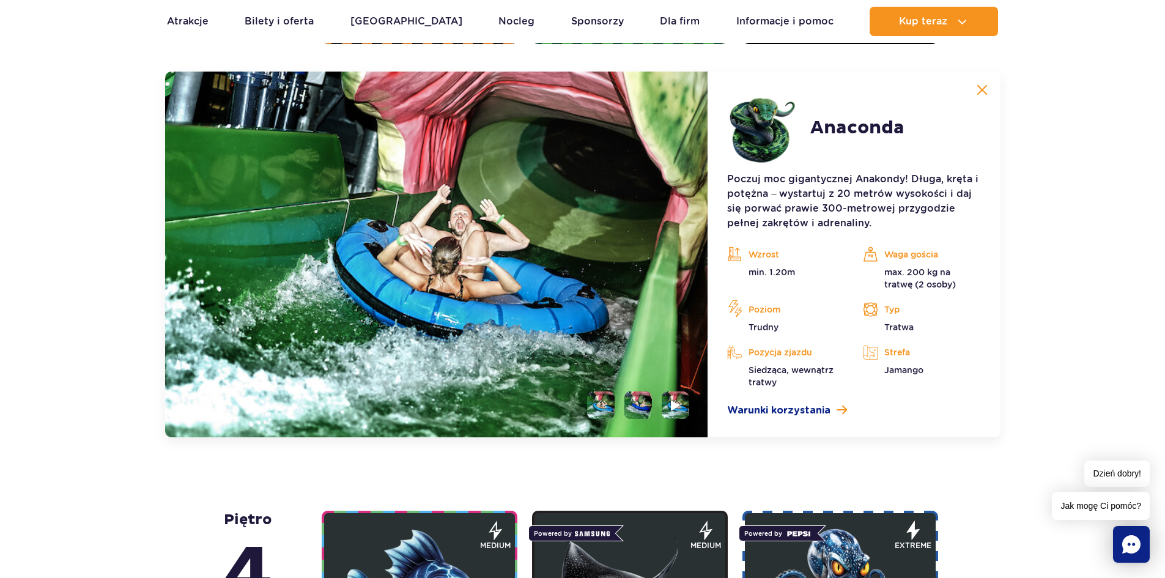
scroll to position [1028, 0]
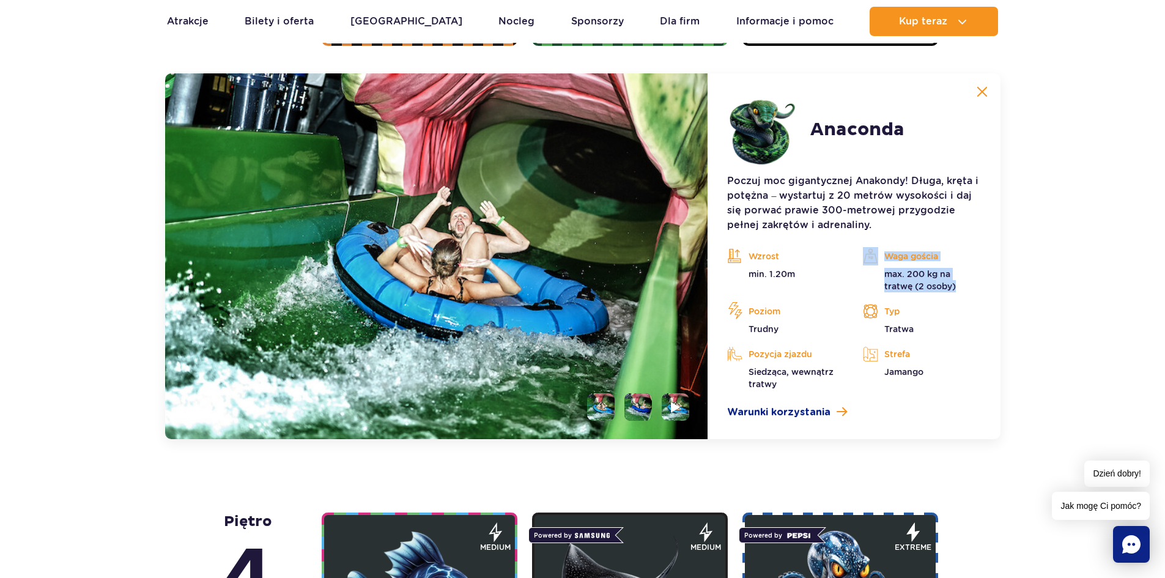
drag, startPoint x: 804, startPoint y: 300, endPoint x: 814, endPoint y: 278, distance: 23.5
click at [814, 278] on div "Wzrost min. 1.20m Waga gościa max. 200 kg na tratwę (2 osoby) Poziom Trudny Typ…" at bounding box center [854, 318] width 272 height 143
click at [814, 278] on p "min. 1.20m" at bounding box center [785, 274] width 117 height 12
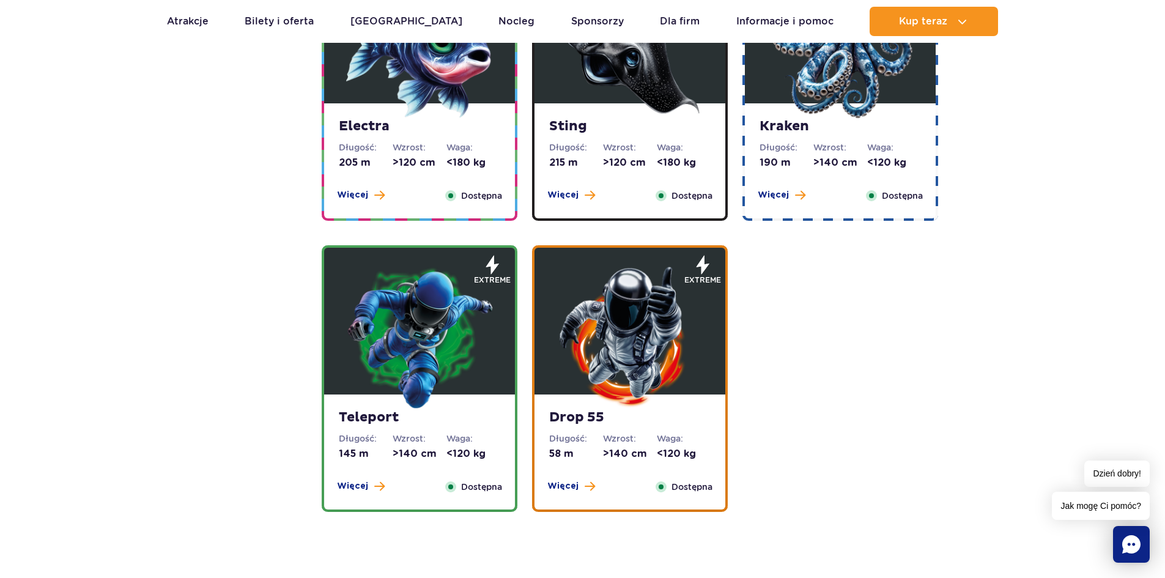
scroll to position [1169, 0]
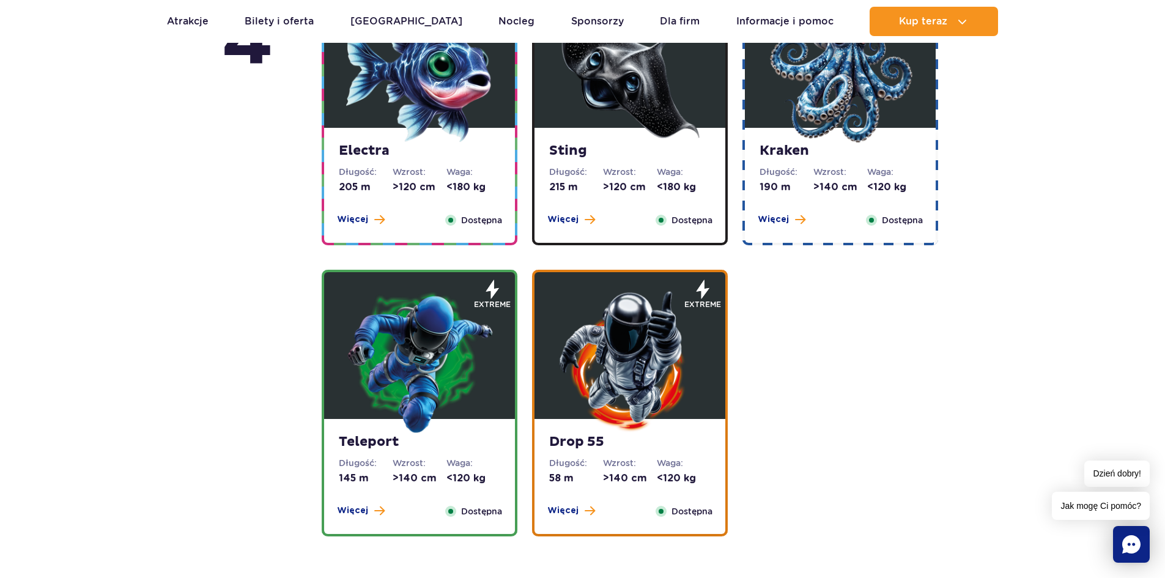
click at [473, 394] on img at bounding box center [419, 360] width 147 height 147
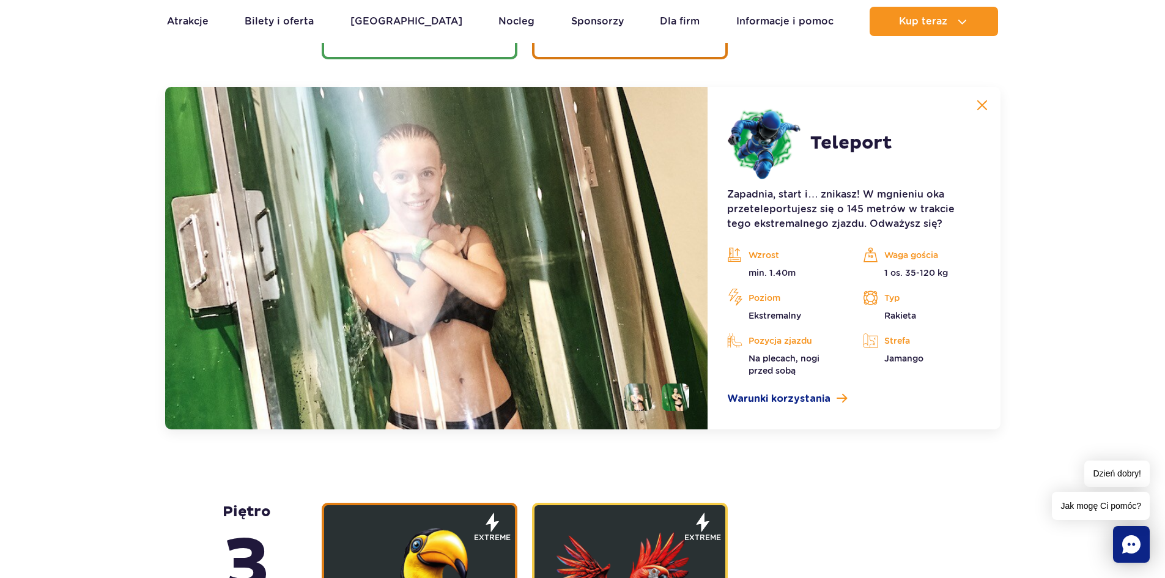
scroll to position [1659, 0]
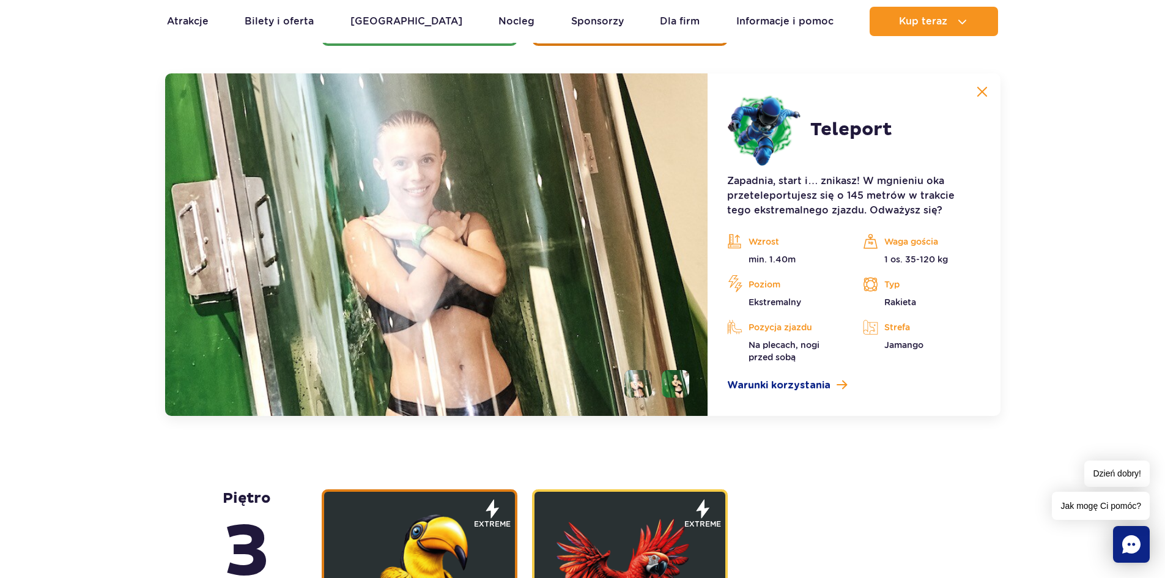
click at [638, 370] on li at bounding box center [638, 384] width 28 height 28
